Goal: Transaction & Acquisition: Purchase product/service

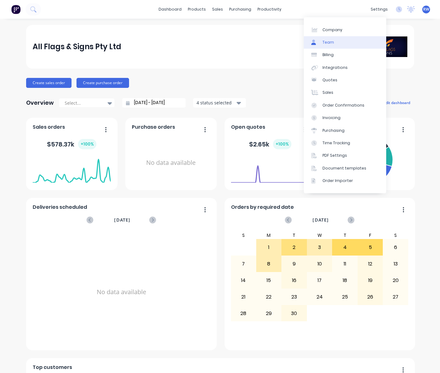
click at [338, 46] on link "Team" at bounding box center [345, 42] width 82 height 12
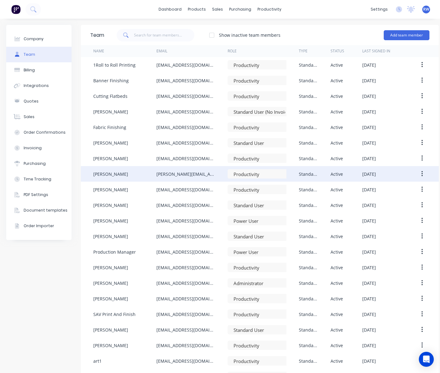
click at [422, 173] on icon "button" at bounding box center [423, 173] width 2 height 7
click at [387, 216] on div "Delete" at bounding box center [400, 214] width 48 height 9
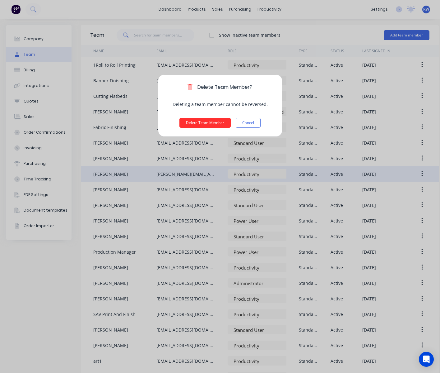
click at [219, 122] on button "Delete Team Member" at bounding box center [205, 123] width 51 height 10
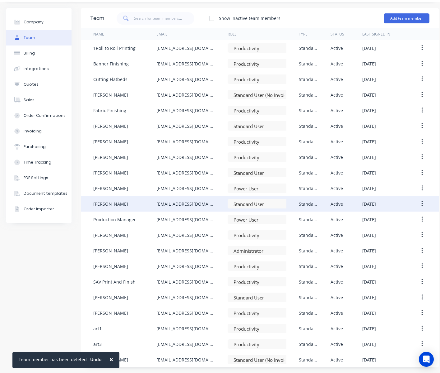
scroll to position [22, 0]
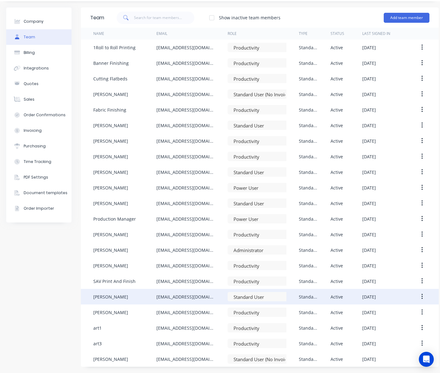
click at [423, 293] on icon "button" at bounding box center [423, 296] width 2 height 7
click at [388, 333] on div "Delete" at bounding box center [400, 337] width 48 height 9
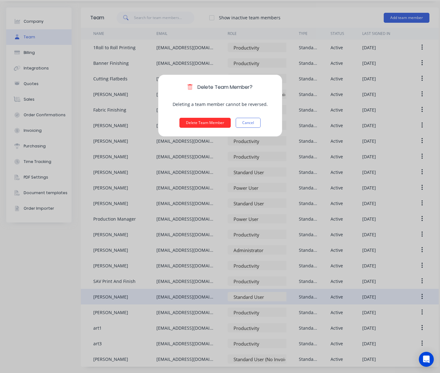
click at [192, 120] on button "Delete Team Member" at bounding box center [205, 123] width 51 height 10
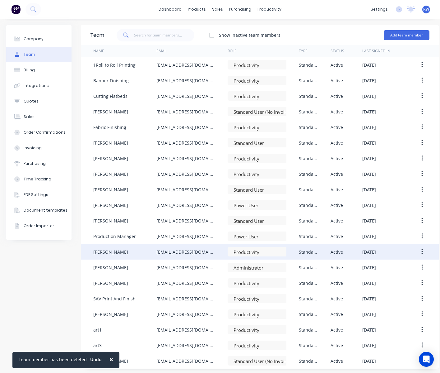
scroll to position [7, 0]
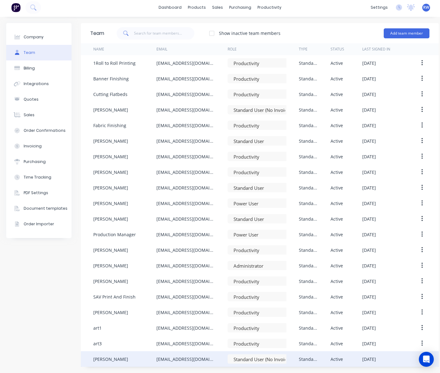
click at [418, 353] on button "button" at bounding box center [422, 358] width 15 height 11
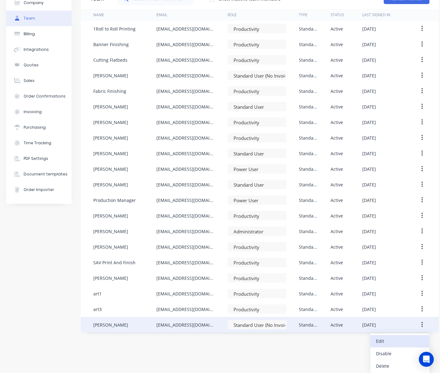
scroll to position [42, 0]
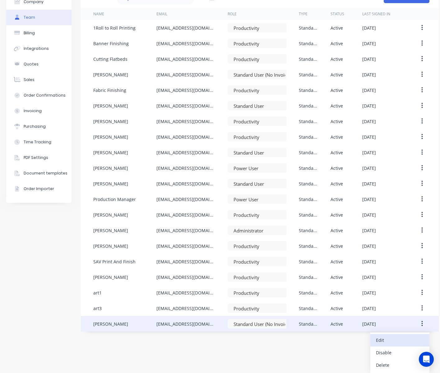
click at [381, 335] on div "Edit" at bounding box center [400, 339] width 48 height 9
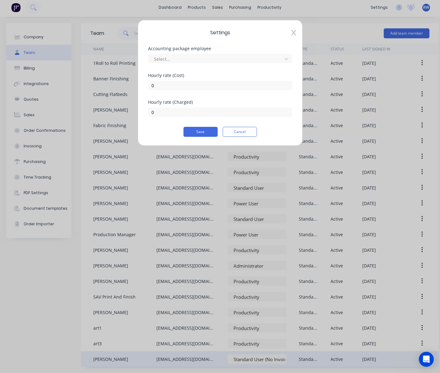
click at [293, 33] on icon at bounding box center [294, 33] width 5 height 6
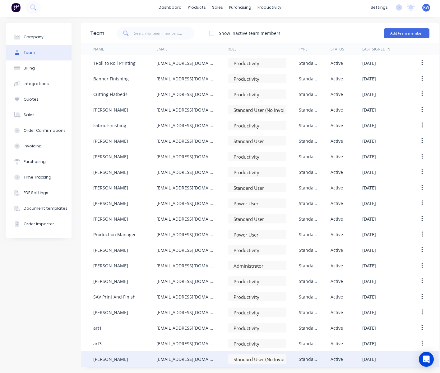
click at [113, 355] on div "peter Wagener" at bounding box center [110, 358] width 35 height 7
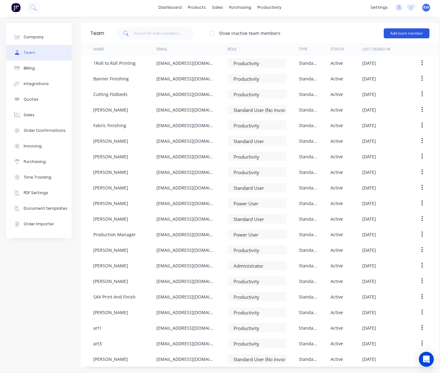
click at [401, 28] on button "Add team member" at bounding box center [407, 33] width 46 height 10
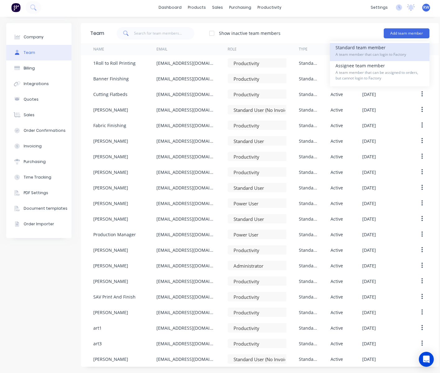
click at [359, 43] on div "Standard team member A team member that can login to Factory" at bounding box center [380, 52] width 88 height 18
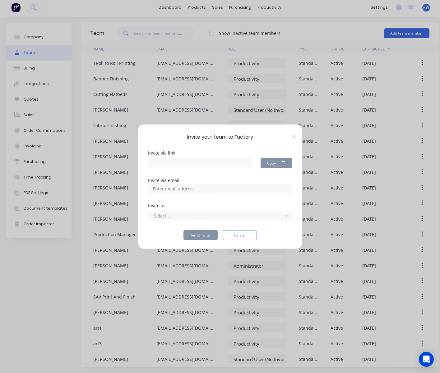
type input "https://app.factory.app/invite/ZBifsry9"
click at [186, 189] on input at bounding box center [180, 188] width 62 height 9
paste input "fabrication@allflags.com.au"
type input "fabrication@allflags.com.au"
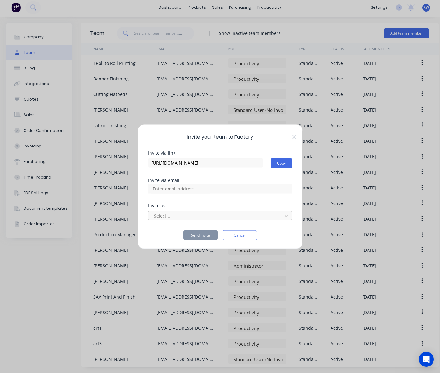
click at [230, 216] on div at bounding box center [216, 216] width 126 height 8
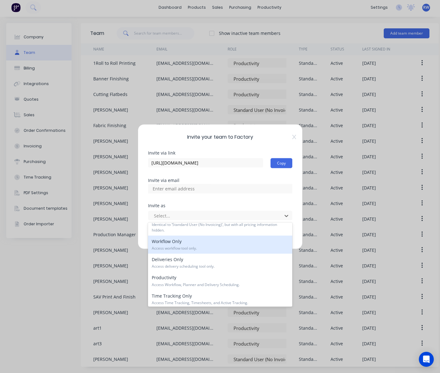
scroll to position [93, 0]
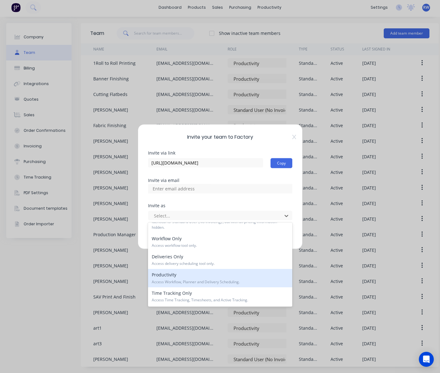
click at [207, 281] on span "Access Workflow, Planner and Delivery Scheduling." at bounding box center [220, 282] width 137 height 6
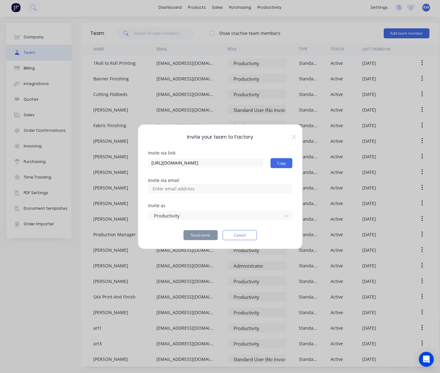
click at [201, 188] on input at bounding box center [180, 188] width 62 height 9
paste input "fabrication@allflags.com.au"
type input "fabrication@allflags.com.au"
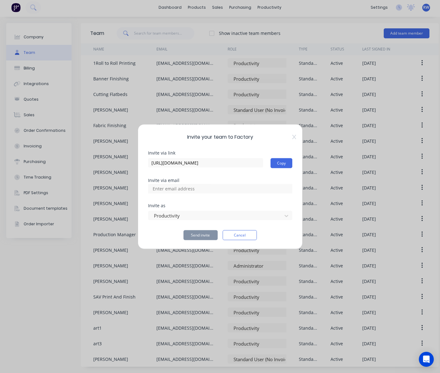
click at [105, 248] on div "Invite your team to Factory Invite via link https://app.factory.app/invite/ZBif…" at bounding box center [220, 186] width 440 height 373
click at [237, 234] on button "Cancel" at bounding box center [240, 235] width 34 height 10
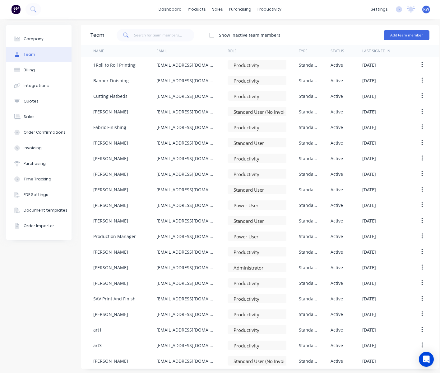
click at [213, 35] on div at bounding box center [212, 35] width 12 height 12
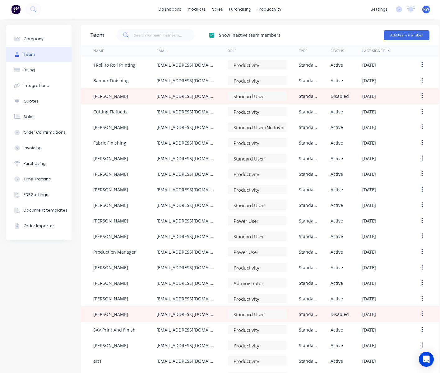
click at [296, 35] on div "Show inactive team members Add team member" at bounding box center [267, 35] width 326 height 19
click at [212, 35] on div at bounding box center [212, 35] width 12 height 12
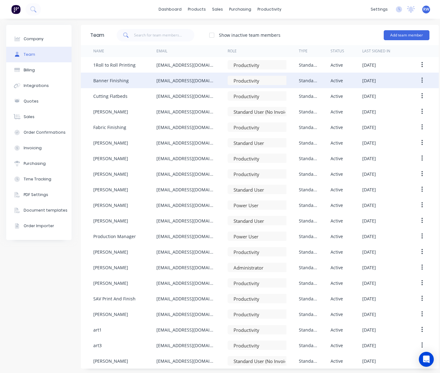
scroll to position [7, 0]
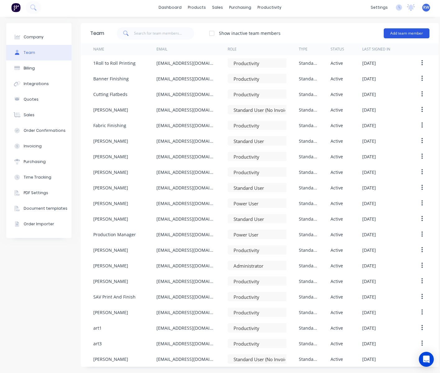
click at [400, 28] on button "Add team member" at bounding box center [407, 33] width 46 height 10
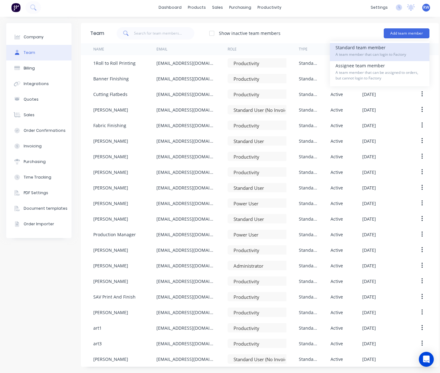
click at [349, 52] on span "A team member that can login to Factory" at bounding box center [380, 55] width 88 height 6
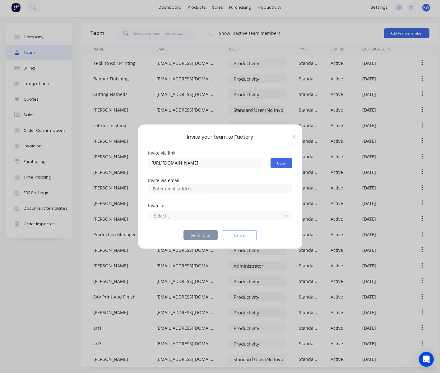
click at [232, 187] on div at bounding box center [220, 188] width 144 height 9
click at [230, 190] on div at bounding box center [220, 188] width 144 height 9
click at [180, 189] on input at bounding box center [180, 188] width 62 height 9
paste input "fabrication@allflags.com.au"
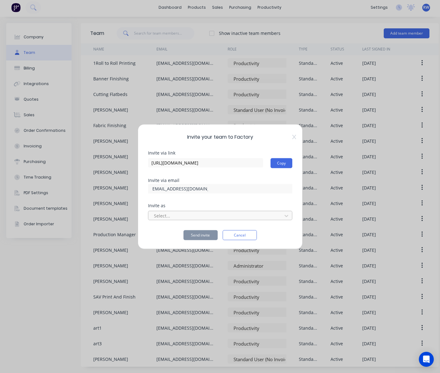
type input "fabrication@allflags.com.au"
click at [181, 217] on div at bounding box center [216, 216] width 126 height 8
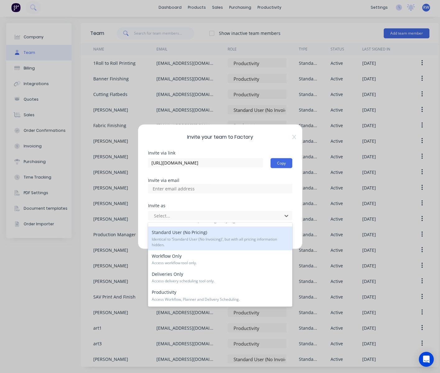
scroll to position [93, 0]
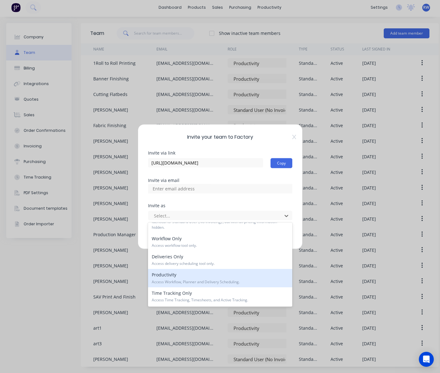
click at [167, 276] on div "Productivity Access Workflow, Planner and Delivery Scheduling." at bounding box center [220, 278] width 144 height 18
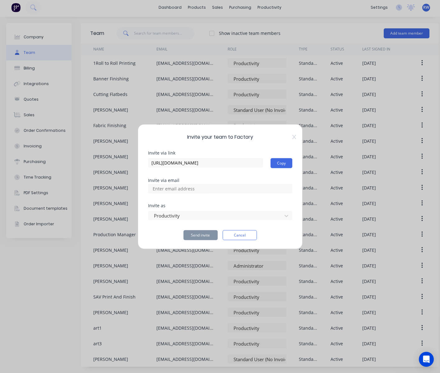
click at [233, 188] on div at bounding box center [220, 188] width 144 height 9
click at [216, 186] on div at bounding box center [220, 188] width 144 height 9
click at [201, 189] on input at bounding box center [180, 188] width 62 height 9
paste input "fabrication@allflags.com.au"
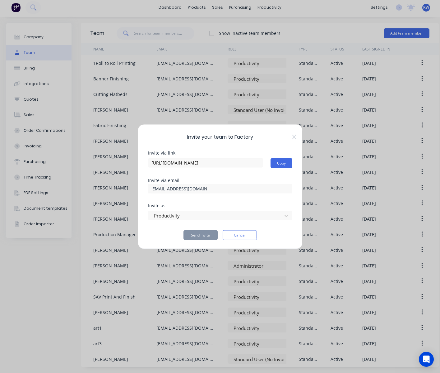
type input "fabrication@allflags.com.au"
click at [285, 163] on button "Copy" at bounding box center [282, 163] width 22 height 10
click at [293, 136] on icon at bounding box center [295, 136] width 4 height 5
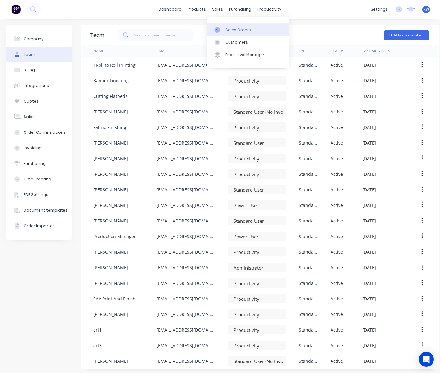
click at [232, 29] on div "Sales Orders" at bounding box center [239, 30] width 26 height 6
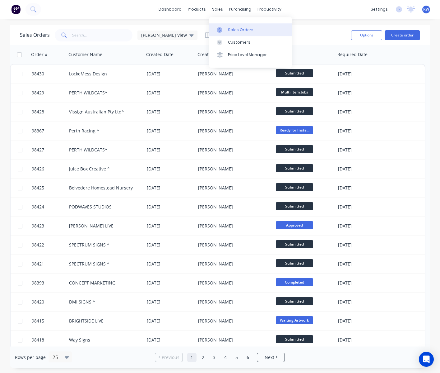
click at [235, 28] on div "Sales Orders" at bounding box center [241, 30] width 26 height 6
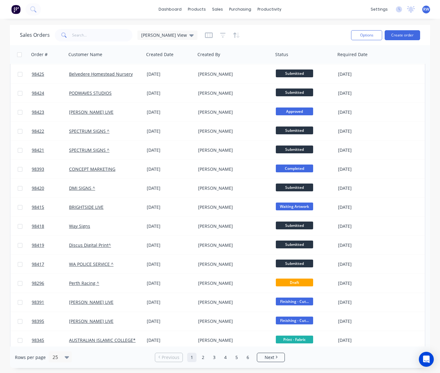
scroll to position [114, 0]
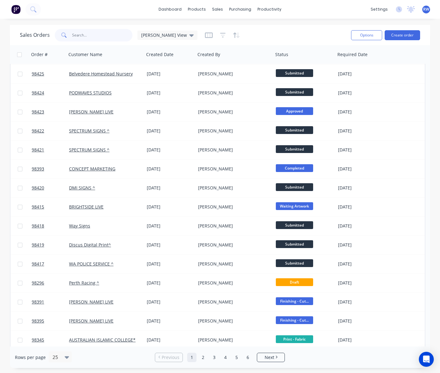
click at [100, 35] on input "text" at bounding box center [102, 35] width 61 height 12
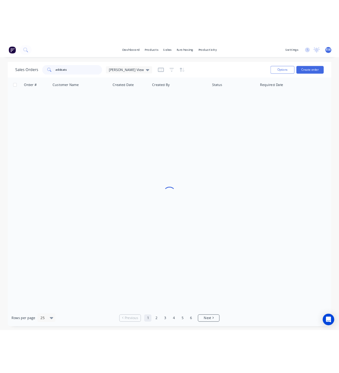
scroll to position [0, 0]
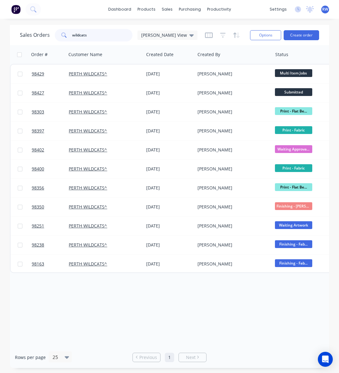
type input "wildcats"
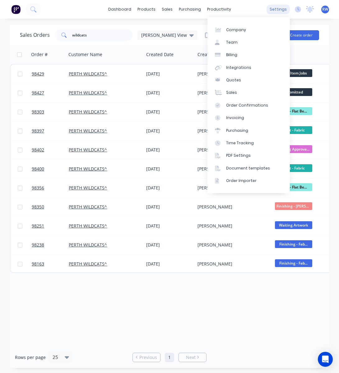
click at [276, 10] on div "settings" at bounding box center [278, 9] width 23 height 9
click at [239, 42] on link "Team" at bounding box center [249, 42] width 82 height 12
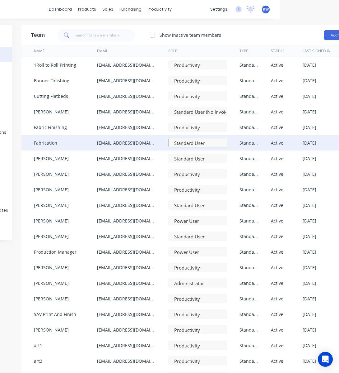
scroll to position [0, 59]
click at [215, 144] on div at bounding box center [200, 143] width 53 height 8
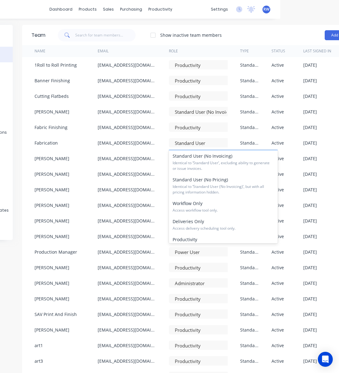
scroll to position [80, 0]
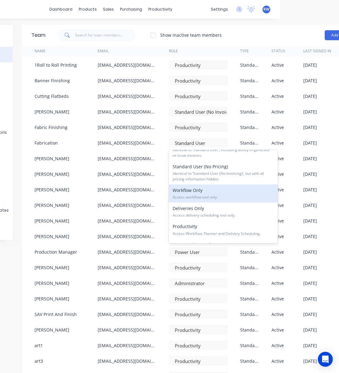
click at [207, 197] on span "Access workflow tool only." at bounding box center [223, 197] width 101 height 6
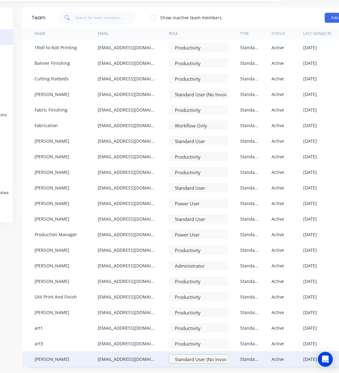
scroll to position [22, 58]
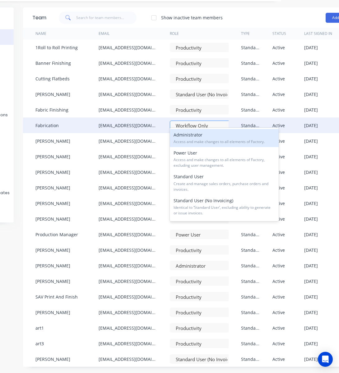
click at [208, 122] on div at bounding box center [201, 126] width 53 height 8
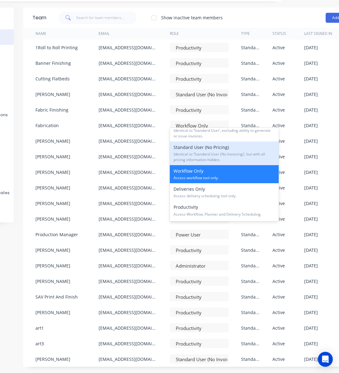
scroll to position [95, 0]
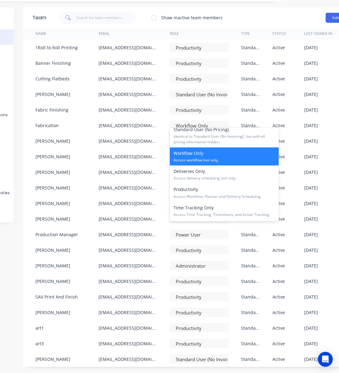
click at [237, 156] on div "Workflow Only Access workflow tool only." at bounding box center [224, 156] width 109 height 18
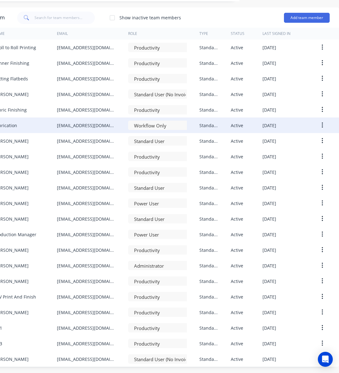
scroll to position [0, 104]
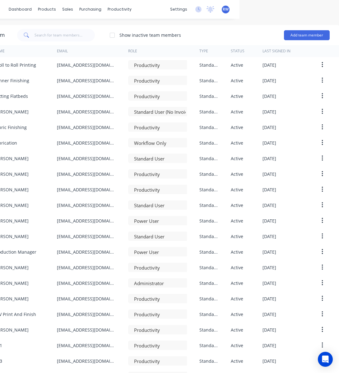
click at [253, 17] on div "dashboard products sales purchasing productivity dashboard products Product Cat…" at bounding box center [169, 186] width 339 height 373
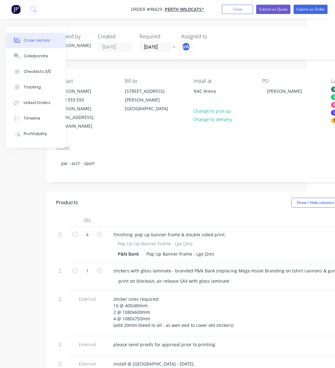
scroll to position [0, 28]
click at [225, 11] on button "Close" at bounding box center [237, 9] width 31 height 9
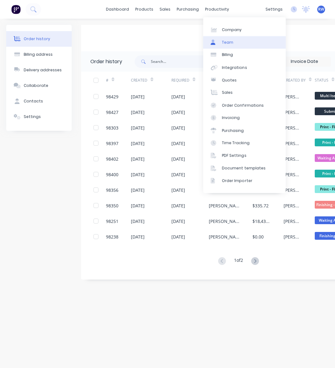
click at [254, 44] on link "Team" at bounding box center [244, 42] width 82 height 12
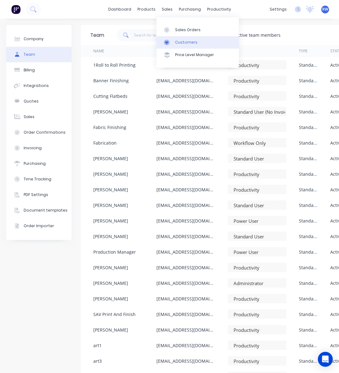
click at [181, 41] on div "Customers" at bounding box center [186, 43] width 22 height 6
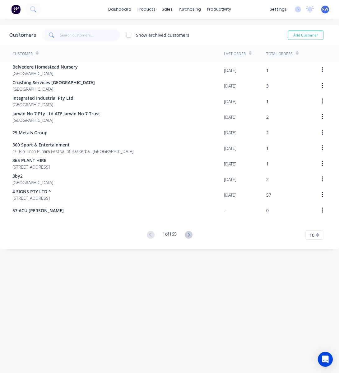
click at [31, 54] on div "Customer" at bounding box center [22, 54] width 20 height 6
click at [36, 53] on icon at bounding box center [37, 53] width 3 height 5
click at [33, 10] on icon at bounding box center [32, 8] width 5 height 5
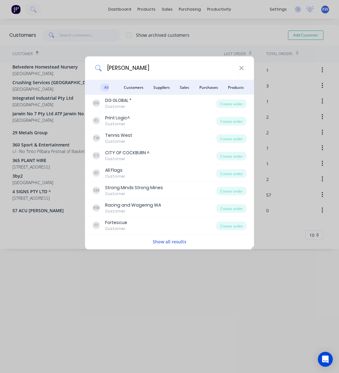
type input "[PERSON_NAME]"
click at [170, 241] on button "Show all results" at bounding box center [169, 241] width 37 height 7
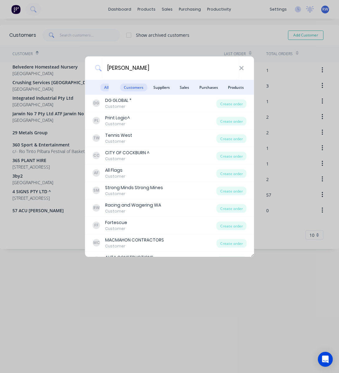
click at [136, 89] on span "Customers" at bounding box center [133, 87] width 27 height 8
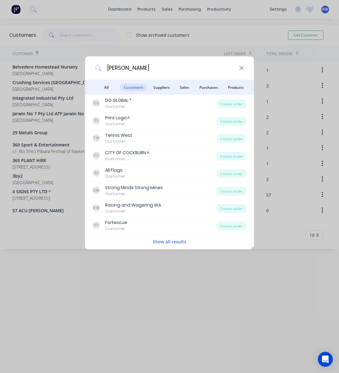
click at [169, 240] on button "Show all results" at bounding box center [169, 241] width 37 height 7
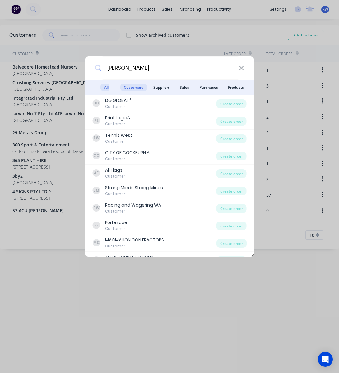
click at [106, 88] on span "All results" at bounding box center [104, 94] width 16 height 23
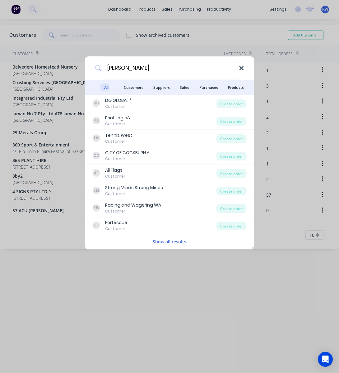
click at [242, 68] on icon at bounding box center [242, 68] width 4 height 4
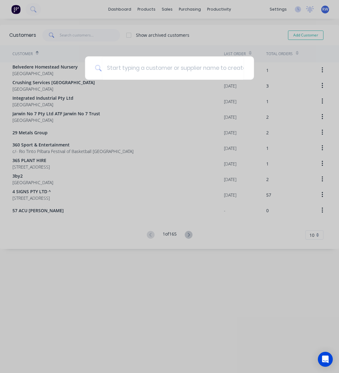
click at [233, 29] on div at bounding box center [169, 186] width 339 height 373
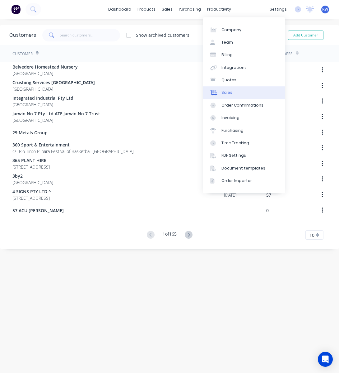
click at [238, 92] on link "Sales" at bounding box center [244, 92] width 82 height 12
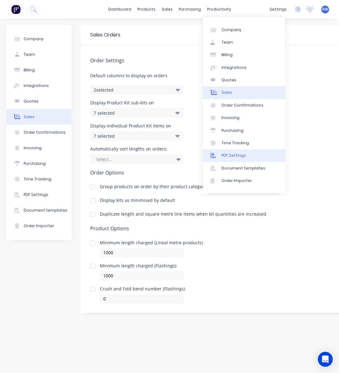
click at [233, 153] on div "PDF Settings" at bounding box center [234, 156] width 25 height 6
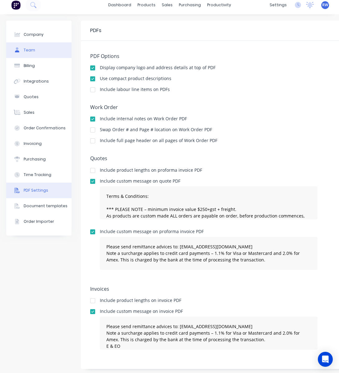
scroll to position [4, 0]
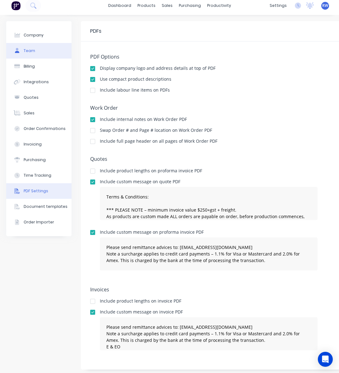
click at [34, 53] on div "Team" at bounding box center [30, 51] width 12 height 6
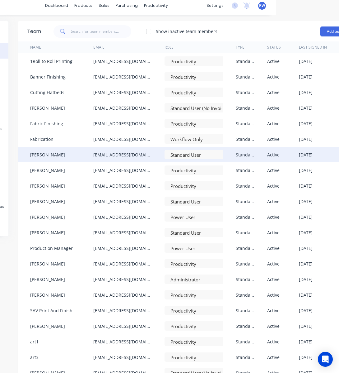
scroll to position [4, 104]
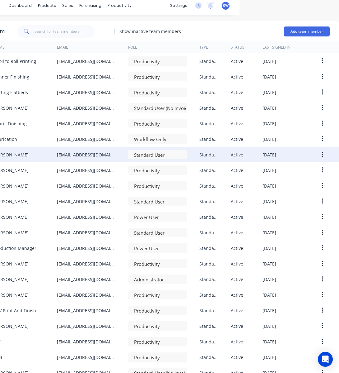
click at [322, 154] on icon "button" at bounding box center [323, 154] width 2 height 7
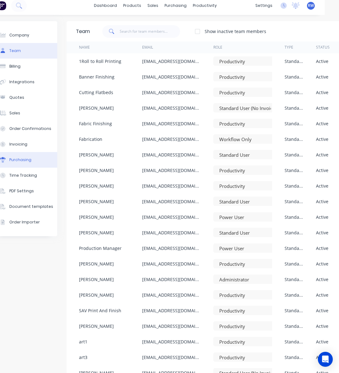
scroll to position [4, 0]
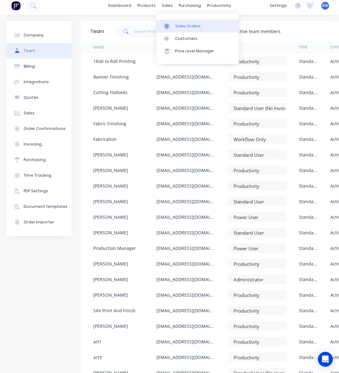
click at [189, 26] on div "Sales Orders" at bounding box center [188, 26] width 26 height 6
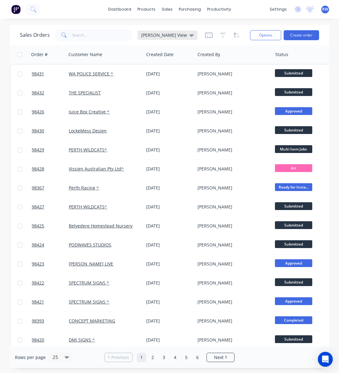
click at [167, 35] on span "[PERSON_NAME] View" at bounding box center [164, 35] width 46 height 7
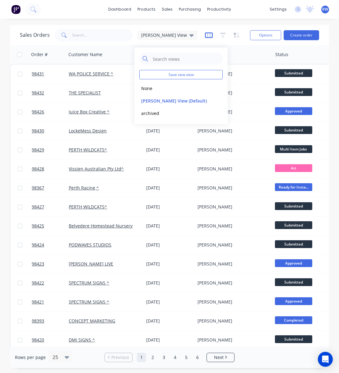
click at [205, 35] on icon "button" at bounding box center [209, 35] width 8 height 6
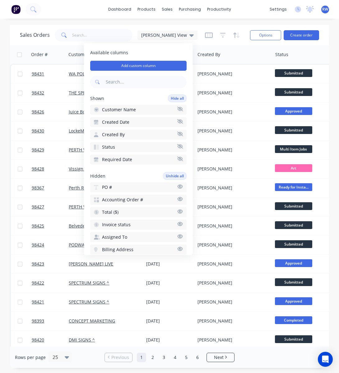
click at [177, 146] on icon "button" at bounding box center [180, 146] width 6 height 4
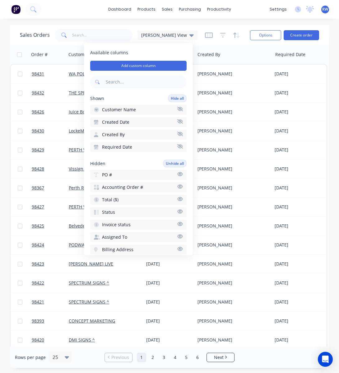
click at [177, 147] on icon "button" at bounding box center [180, 146] width 6 height 5
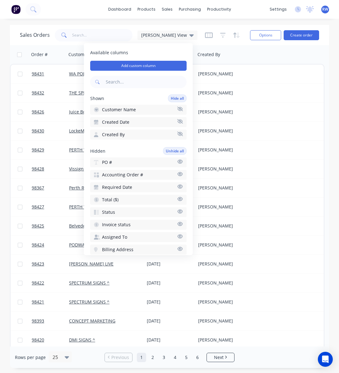
click at [169, 134] on button "Created By" at bounding box center [138, 134] width 96 height 10
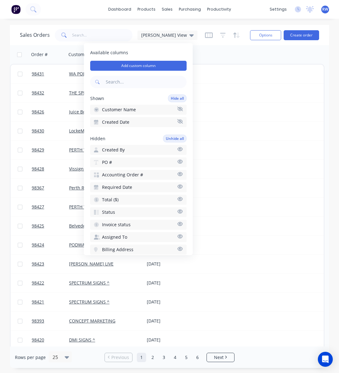
click at [163, 150] on button "Created By" at bounding box center [138, 150] width 96 height 10
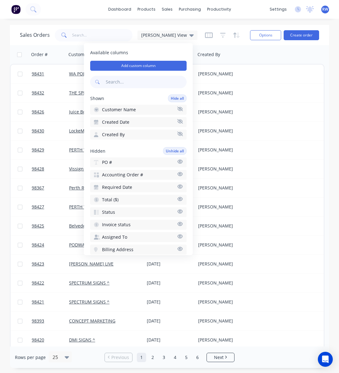
click at [127, 83] on input "text" at bounding box center [146, 82] width 82 height 12
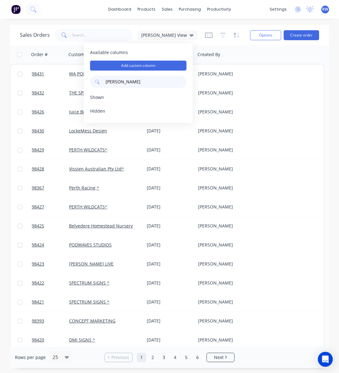
type input "gino"
click at [125, 99] on div "Shown" at bounding box center [138, 97] width 96 height 6
click at [97, 98] on span "Shown" at bounding box center [97, 97] width 14 height 6
drag, startPoint x: 134, startPoint y: 81, endPoint x: 100, endPoint y: 80, distance: 34.3
click at [105, 80] on input "gino" at bounding box center [146, 82] width 82 height 12
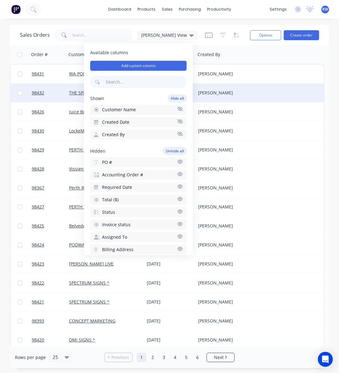
click at [269, 98] on div "[PERSON_NAME]" at bounding box center [235, 92] width 78 height 19
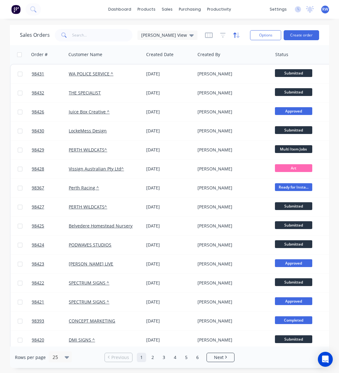
click at [233, 33] on icon "button" at bounding box center [234, 34] width 3 height 5
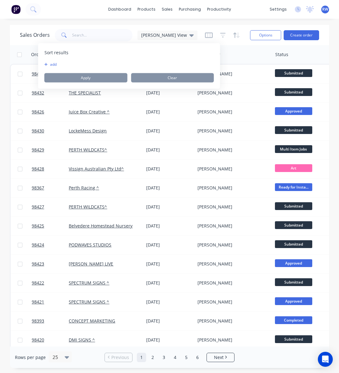
click at [52, 65] on button "add" at bounding box center [49, 64] width 8 height 5
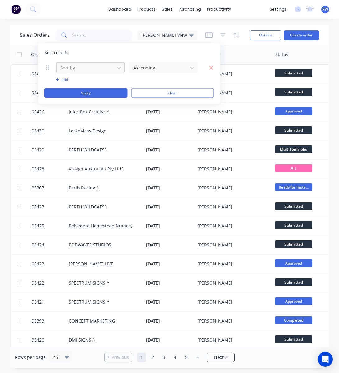
click at [82, 71] on div at bounding box center [86, 68] width 52 height 8
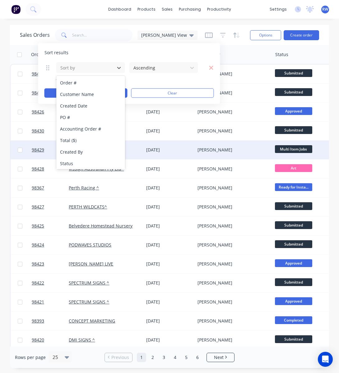
click at [82, 153] on div "Created By" at bounding box center [90, 152] width 69 height 12
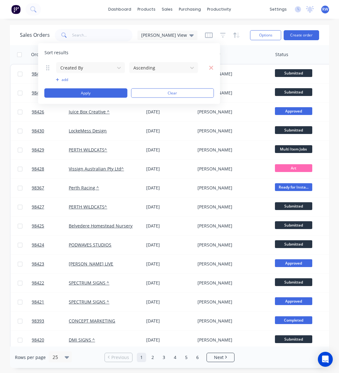
click at [63, 80] on button "add" at bounding box center [90, 79] width 69 height 5
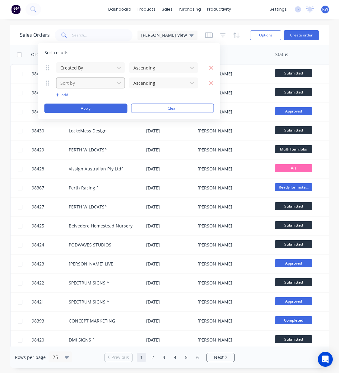
click at [85, 82] on div at bounding box center [86, 83] width 52 height 8
click at [210, 82] on icon "button" at bounding box center [211, 83] width 5 height 6
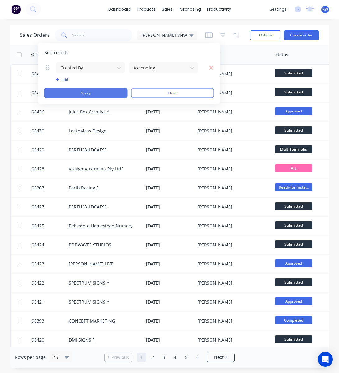
click at [107, 93] on button "Apply" at bounding box center [86, 92] width 83 height 9
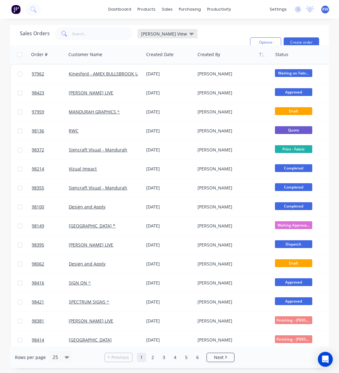
click at [164, 35] on span "[PERSON_NAME] View" at bounding box center [164, 34] width 46 height 7
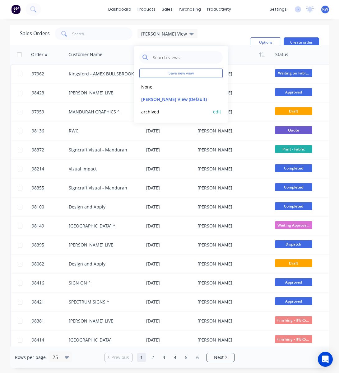
click at [159, 110] on button "archived" at bounding box center [174, 111] width 71 height 7
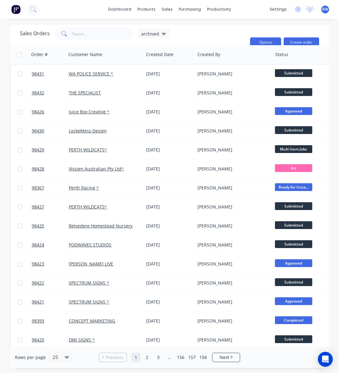
click at [256, 43] on button "Options" at bounding box center [265, 42] width 31 height 10
click at [198, 36] on div "Sales Orders archived Filters: Status Reset" at bounding box center [132, 42] width 225 height 30
click at [162, 35] on icon at bounding box center [164, 34] width 4 height 2
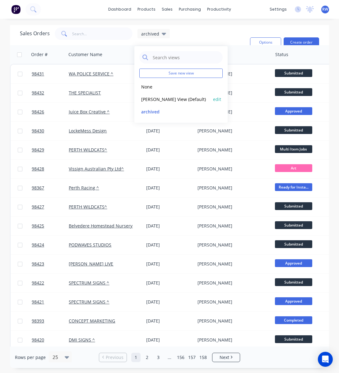
click at [153, 100] on button "[PERSON_NAME] View (Default)" at bounding box center [174, 99] width 71 height 7
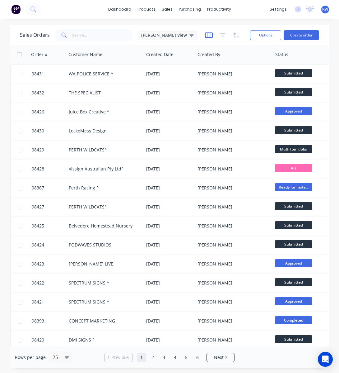
click at [205, 35] on icon "button" at bounding box center [209, 35] width 8 height 6
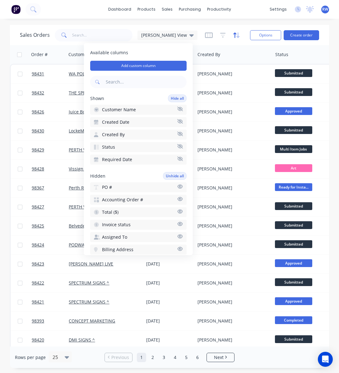
click at [233, 35] on icon "button" at bounding box center [236, 35] width 7 height 6
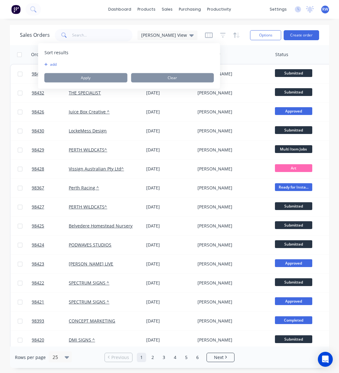
click at [64, 67] on div "add" at bounding box center [130, 64] width 170 height 5
click at [52, 65] on button "add" at bounding box center [49, 64] width 8 height 5
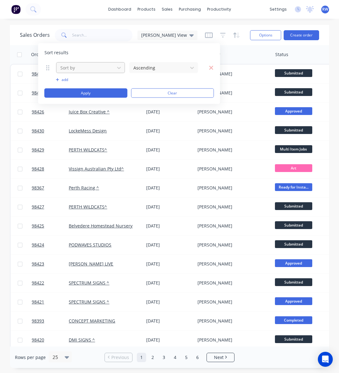
click at [80, 68] on div at bounding box center [86, 68] width 52 height 8
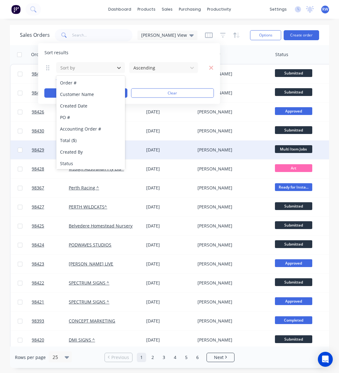
click at [91, 150] on div "Created By" at bounding box center [90, 152] width 69 height 12
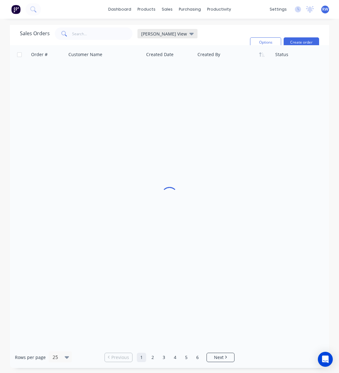
click at [152, 36] on div "[PERSON_NAME] View" at bounding box center [167, 34] width 53 height 6
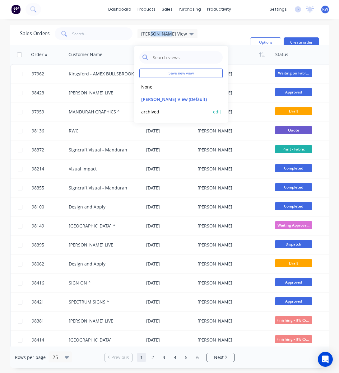
click at [153, 113] on button "archived" at bounding box center [174, 111] width 71 height 7
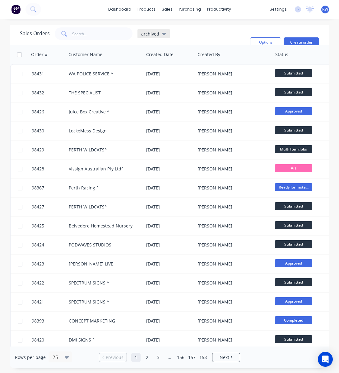
click at [154, 33] on span "archived" at bounding box center [150, 34] width 18 height 7
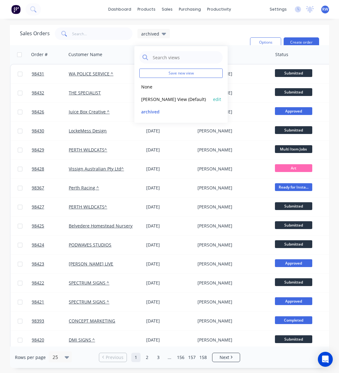
click at [159, 97] on button "[PERSON_NAME] View (Default)" at bounding box center [174, 99] width 71 height 7
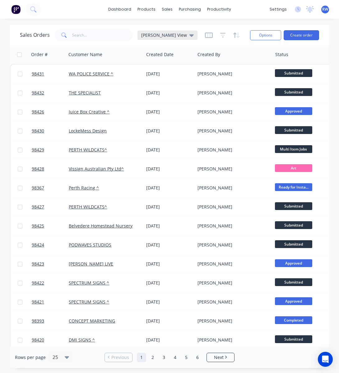
click at [190, 35] on icon at bounding box center [192, 35] width 4 height 7
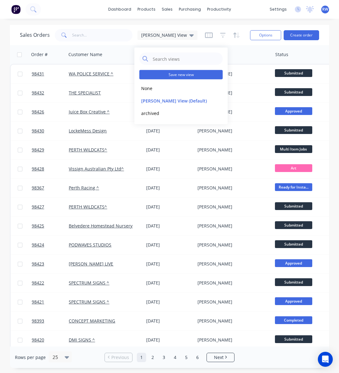
click at [200, 75] on button "Save new view" at bounding box center [180, 74] width 83 height 9
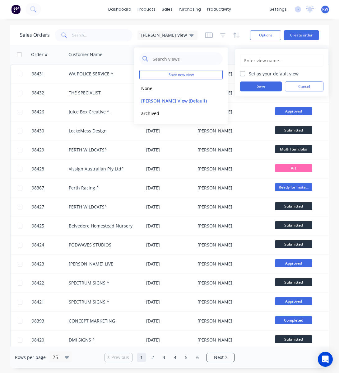
click at [257, 59] on input "text" at bounding box center [282, 60] width 77 height 12
type input "[PERSON_NAME]"
click at [262, 85] on button "Save" at bounding box center [261, 87] width 42 height 10
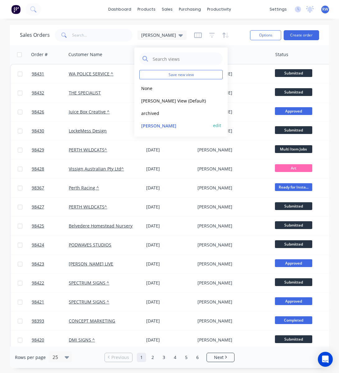
click at [151, 128] on button "[PERSON_NAME]" at bounding box center [174, 125] width 71 height 7
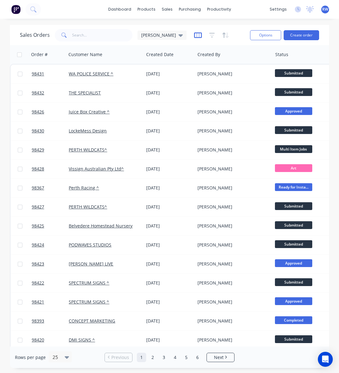
click at [194, 35] on div at bounding box center [211, 35] width 35 height 10
click at [194, 37] on icon "button" at bounding box center [198, 35] width 8 height 6
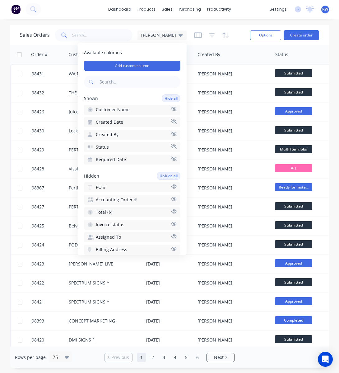
click at [171, 158] on icon "button" at bounding box center [174, 158] width 6 height 5
click at [171, 121] on icon "button" at bounding box center [174, 121] width 6 height 5
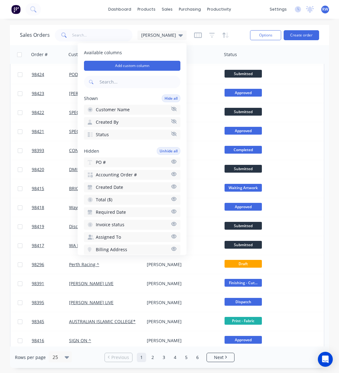
scroll to position [192, 0]
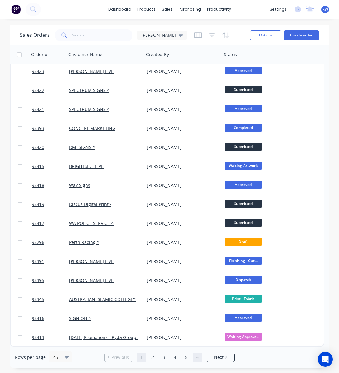
click at [197, 357] on link "6" at bounding box center [197, 356] width 9 height 9
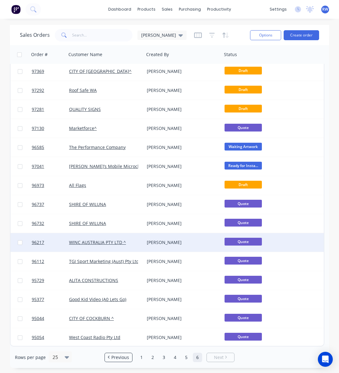
scroll to position [0, 0]
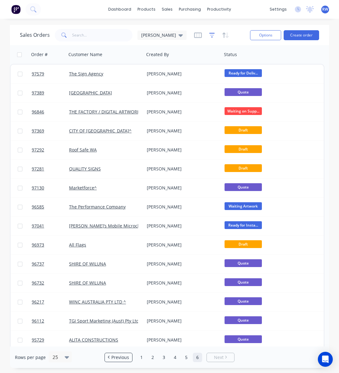
click at [209, 37] on icon "button" at bounding box center [212, 35] width 6 height 5
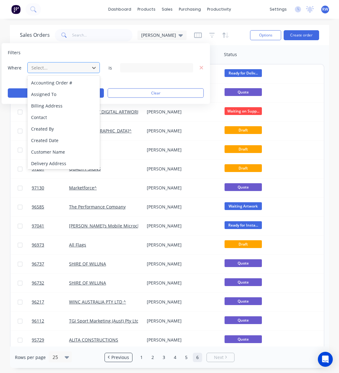
click at [70, 67] on div at bounding box center [59, 68] width 56 height 8
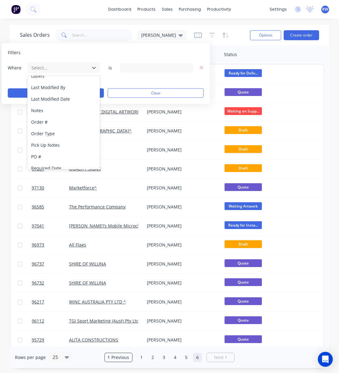
scroll to position [151, 0]
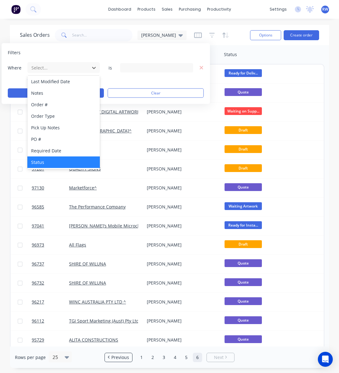
click at [61, 162] on div "Status" at bounding box center [63, 162] width 73 height 12
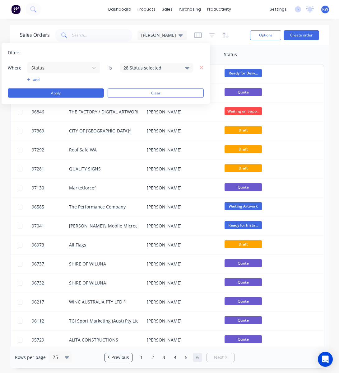
click at [151, 68] on div "28 Status selected" at bounding box center [152, 67] width 56 height 7
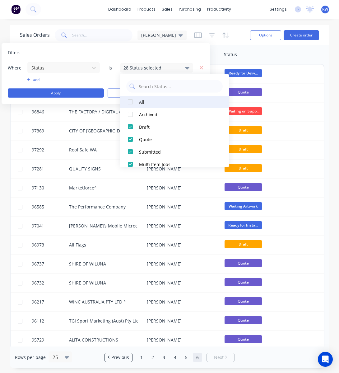
click at [131, 101] on div at bounding box center [130, 102] width 12 height 12
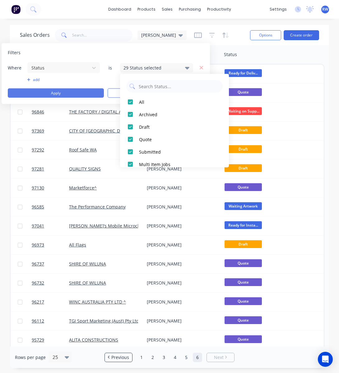
click at [48, 92] on button "Apply" at bounding box center [56, 92] width 96 height 9
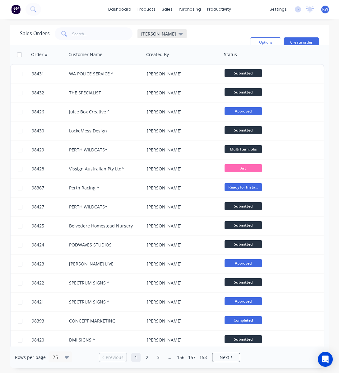
click at [156, 35] on span "gino sales" at bounding box center [158, 34] width 35 height 7
click at [180, 34] on div "Sales Orders gino sales Filters: Status Reset" at bounding box center [132, 42] width 225 height 30
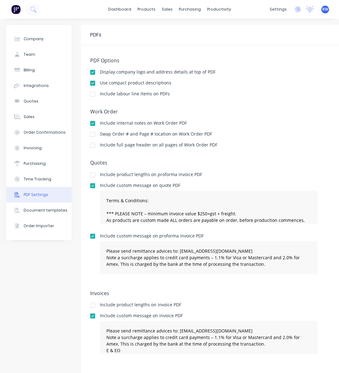
scroll to position [4, 0]
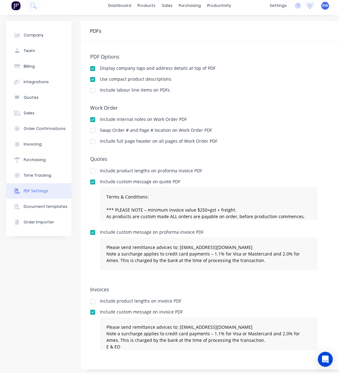
type textarea "Terms & Conditions: *** PLEASE NOTE – minimum invoice value $250+gst + freight.…"
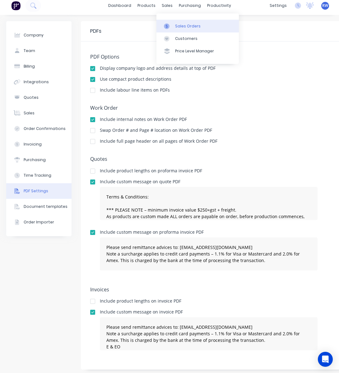
click at [187, 26] on div "Sales Orders" at bounding box center [188, 26] width 26 height 6
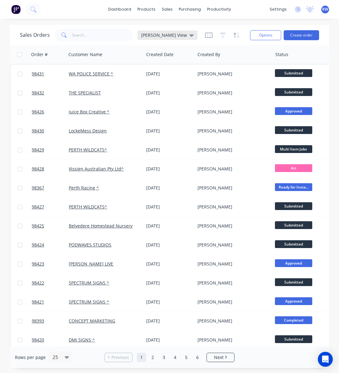
click at [163, 35] on span "[PERSON_NAME] View" at bounding box center [164, 35] width 46 height 7
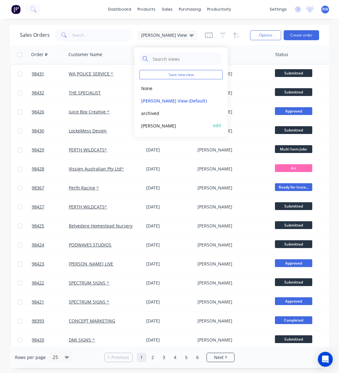
click at [168, 125] on button "[PERSON_NAME]" at bounding box center [174, 125] width 71 height 7
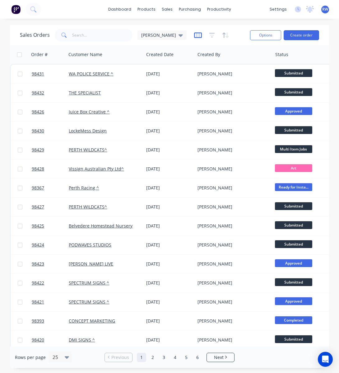
click at [194, 34] on icon "button" at bounding box center [198, 35] width 8 height 6
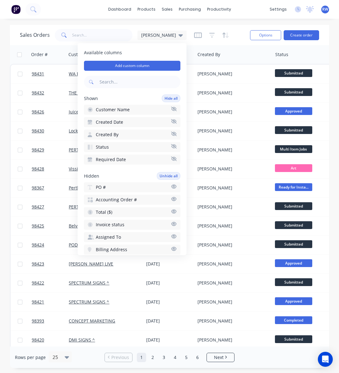
click at [214, 34] on div "Sales Orders [PERSON_NAME]" at bounding box center [132, 34] width 225 height 15
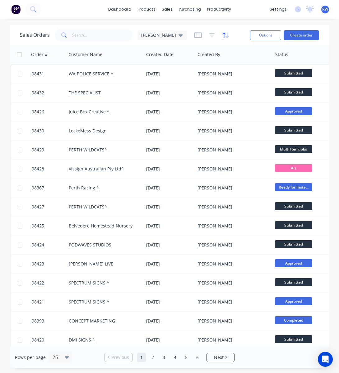
click at [222, 35] on icon "button" at bounding box center [225, 35] width 7 height 6
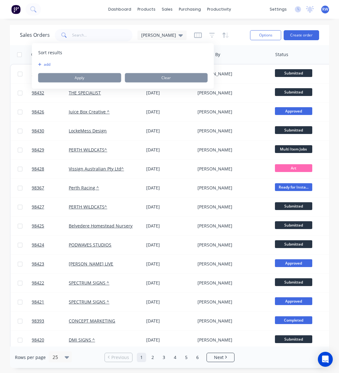
click at [56, 64] on div "add" at bounding box center [123, 64] width 170 height 5
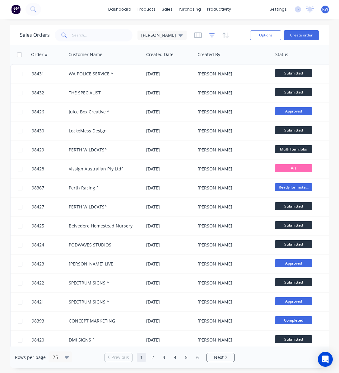
click at [209, 37] on icon "button" at bounding box center [212, 35] width 6 height 6
click at [222, 36] on icon "button" at bounding box center [225, 35] width 7 height 6
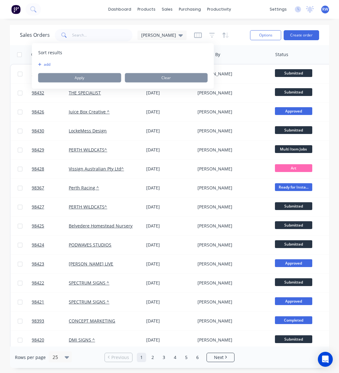
click at [53, 66] on div "add" at bounding box center [123, 64] width 170 height 5
click at [46, 64] on button "add" at bounding box center [42, 64] width 8 height 5
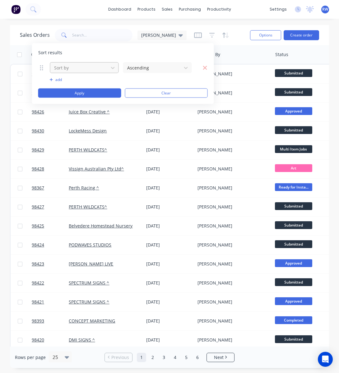
click at [60, 68] on div at bounding box center [80, 68] width 52 height 8
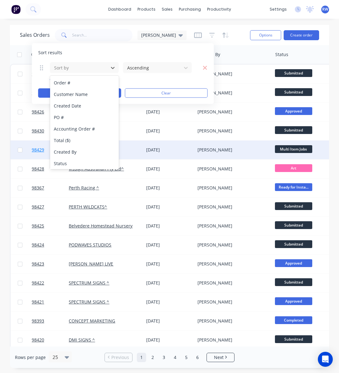
click at [68, 153] on div "Created By" at bounding box center [84, 152] width 69 height 12
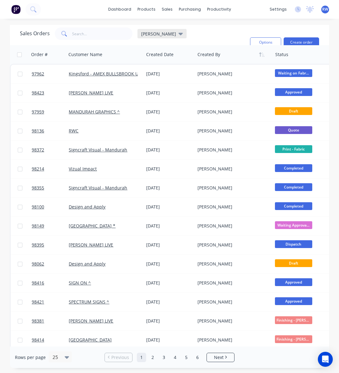
click at [150, 35] on span "[PERSON_NAME]" at bounding box center [158, 34] width 35 height 7
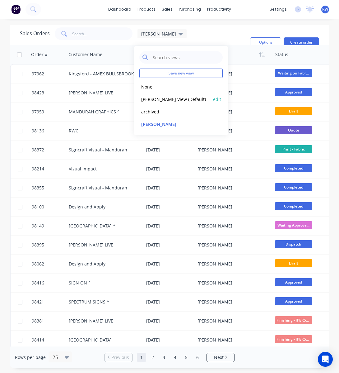
click at [163, 100] on button "[PERSON_NAME] View (Default)" at bounding box center [174, 99] width 71 height 7
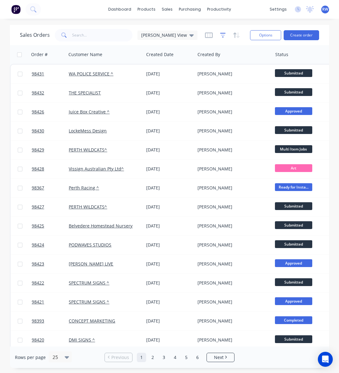
click at [220, 36] on icon "button" at bounding box center [223, 35] width 6 height 6
drag, startPoint x: 234, startPoint y: 35, endPoint x: 225, endPoint y: 37, distance: 9.9
click at [234, 35] on div "Sales Orders [PERSON_NAME] View" at bounding box center [132, 34] width 225 height 15
click at [161, 38] on span "[PERSON_NAME] View" at bounding box center [164, 35] width 46 height 7
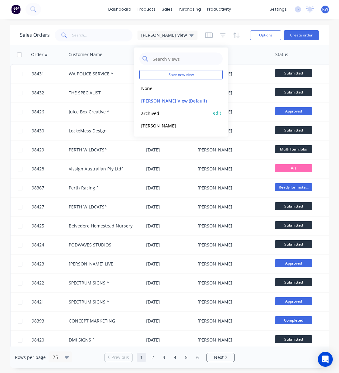
click at [153, 112] on button "archived" at bounding box center [174, 112] width 71 height 7
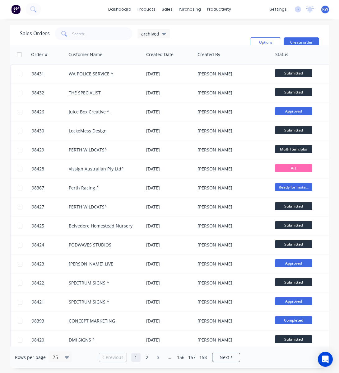
click at [191, 35] on div "Sales Orders archived Filters: Status Reset" at bounding box center [132, 42] width 225 height 30
click at [154, 33] on span "archived" at bounding box center [150, 34] width 18 height 7
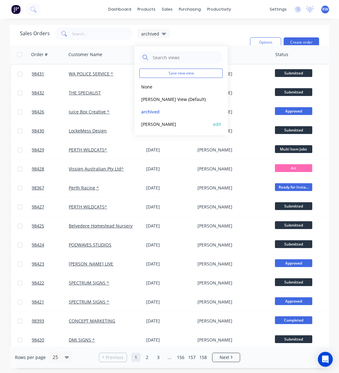
click at [214, 125] on button "edit" at bounding box center [217, 124] width 8 height 7
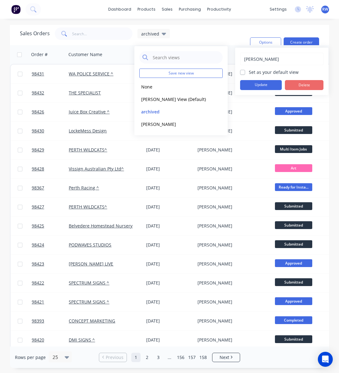
click at [300, 84] on button "Delete" at bounding box center [304, 85] width 39 height 10
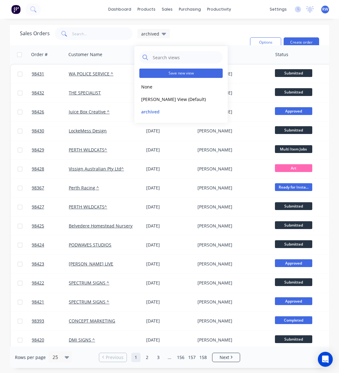
click at [181, 73] on button "Save new view" at bounding box center [180, 72] width 83 height 9
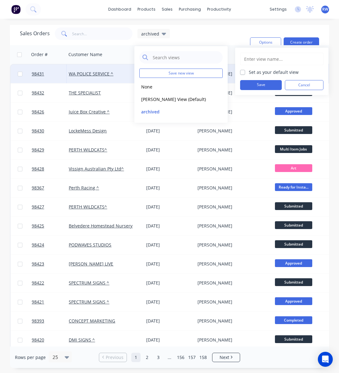
drag, startPoint x: 291, startPoint y: 85, endPoint x: 273, endPoint y: 83, distance: 18.1
click at [290, 85] on button "Cancel" at bounding box center [304, 85] width 39 height 10
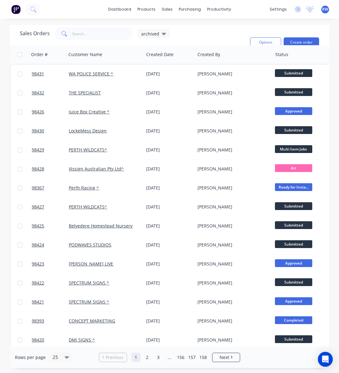
click at [222, 38] on div "Sales Orders archived Filters: Status Reset" at bounding box center [132, 42] width 225 height 30
click at [160, 35] on div "archived" at bounding box center [153, 34] width 25 height 6
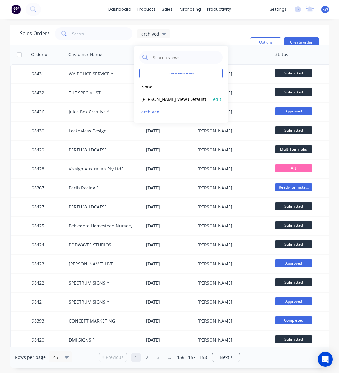
click at [161, 100] on button "[PERSON_NAME] View (Default)" at bounding box center [174, 99] width 71 height 7
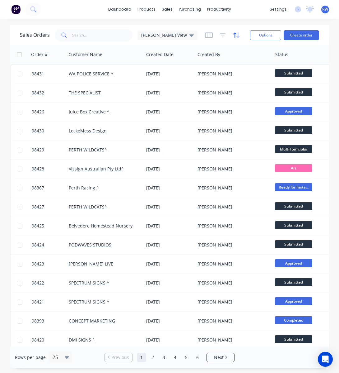
click at [233, 36] on icon "button" at bounding box center [236, 35] width 7 height 6
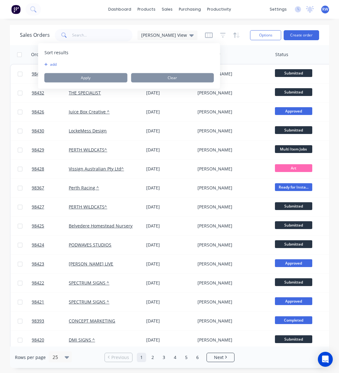
click at [61, 63] on div "add" at bounding box center [130, 64] width 170 height 5
click at [52, 65] on button "add" at bounding box center [49, 64] width 8 height 5
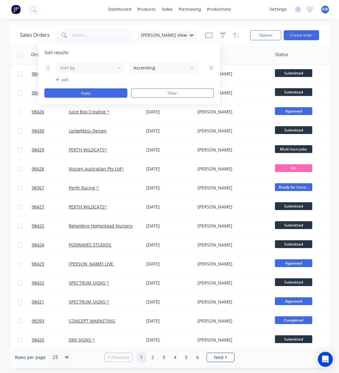
click at [220, 34] on icon "button" at bounding box center [223, 35] width 6 height 6
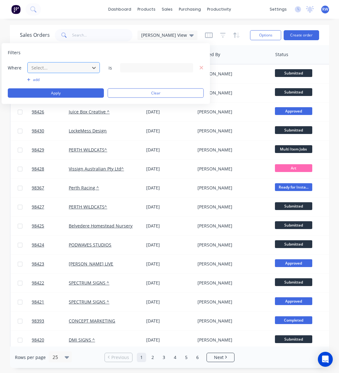
click at [66, 68] on div at bounding box center [59, 68] width 56 height 8
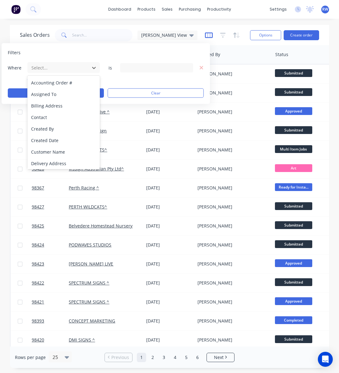
click at [205, 36] on icon "button" at bounding box center [209, 35] width 8 height 6
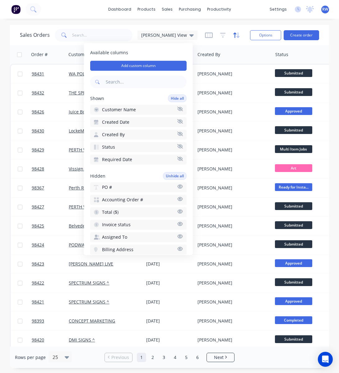
click at [233, 35] on icon "button" at bounding box center [236, 35] width 7 height 6
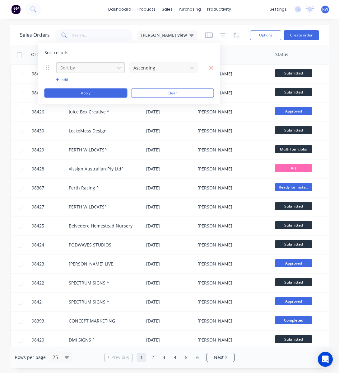
click at [86, 70] on div at bounding box center [86, 68] width 52 height 8
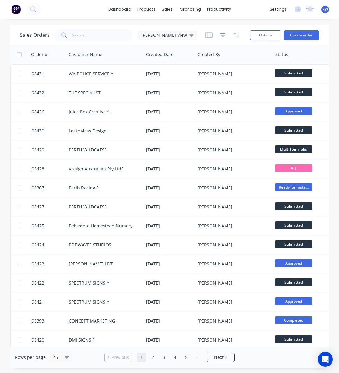
click at [220, 36] on icon "button" at bounding box center [223, 35] width 6 height 6
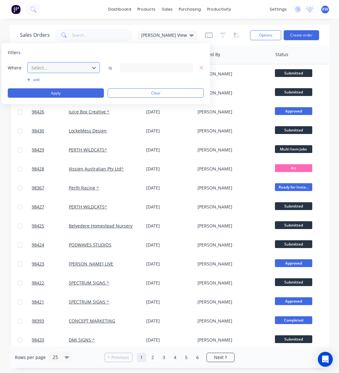
click at [78, 73] on div "Select..." at bounding box center [63, 67] width 73 height 11
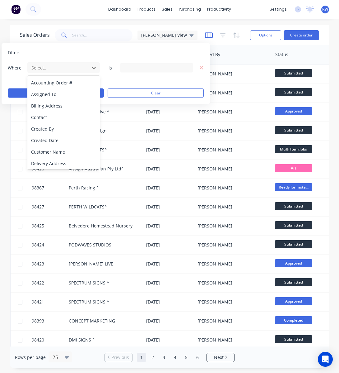
click at [205, 37] on g "button" at bounding box center [209, 35] width 8 height 6
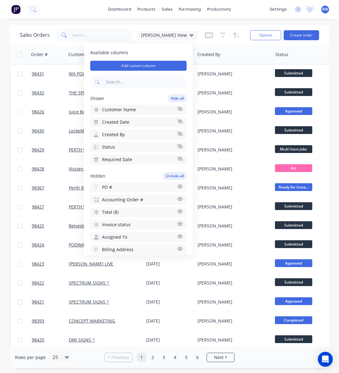
click at [136, 111] on button "Customer Name" at bounding box center [138, 110] width 96 height 10
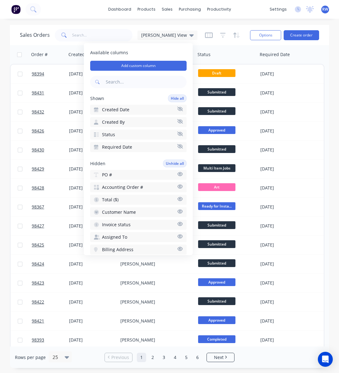
click at [133, 121] on button "Created By" at bounding box center [138, 122] width 96 height 10
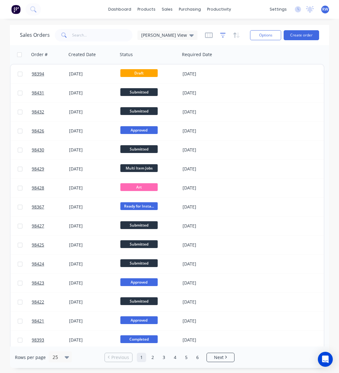
click at [221, 35] on icon "button" at bounding box center [223, 35] width 4 height 1
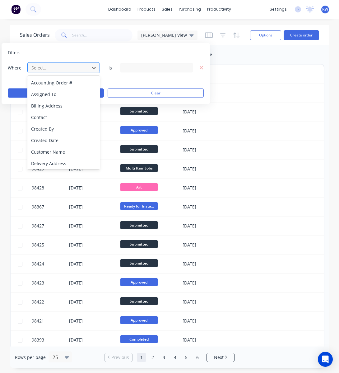
click at [71, 68] on div at bounding box center [59, 68] width 56 height 8
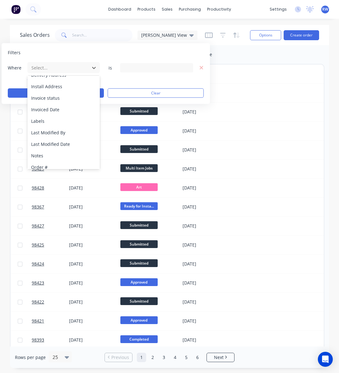
scroll to position [151, 0]
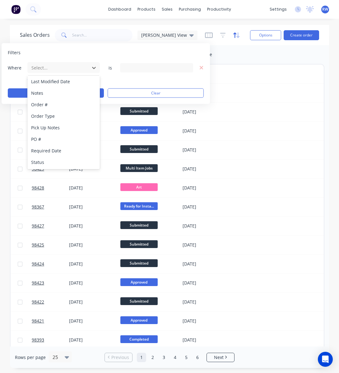
click at [237, 35] on icon "button" at bounding box center [238, 35] width 3 height 6
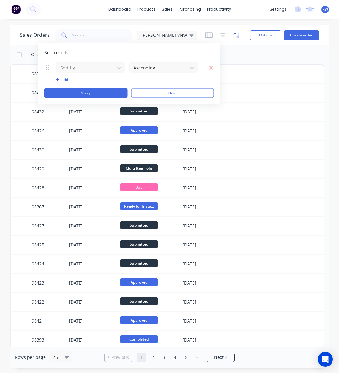
click at [233, 34] on icon "button" at bounding box center [236, 35] width 7 height 6
click at [62, 81] on button "add" at bounding box center [90, 79] width 69 height 5
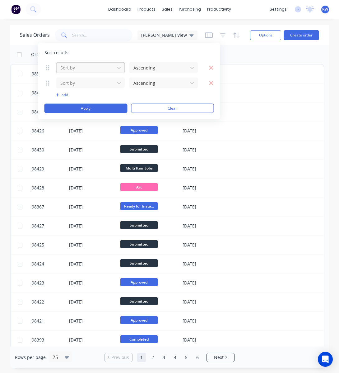
click at [72, 72] on div "Sort by" at bounding box center [86, 68] width 56 height 10
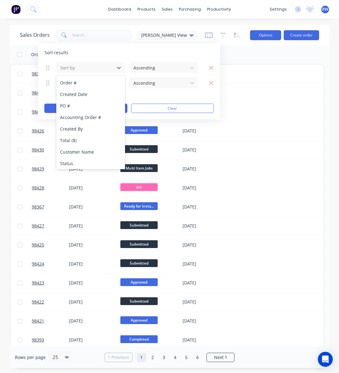
click at [256, 33] on button "Options" at bounding box center [265, 35] width 31 height 10
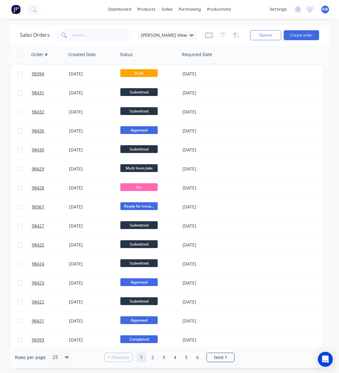
click at [213, 35] on div at bounding box center [222, 35] width 35 height 10
click at [233, 35] on icon "button" at bounding box center [234, 34] width 3 height 5
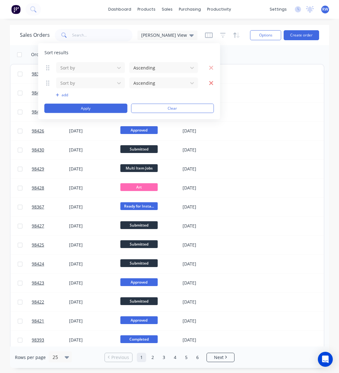
click at [212, 81] on icon "button" at bounding box center [211, 83] width 5 height 6
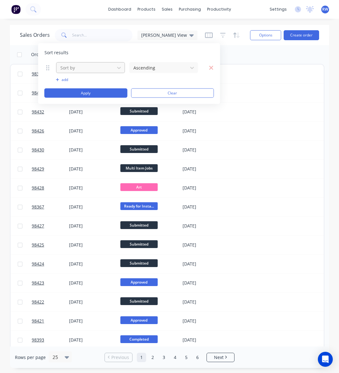
click at [90, 70] on div at bounding box center [86, 68] width 52 height 8
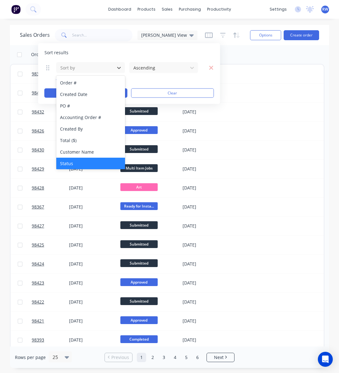
click at [73, 165] on div "Status" at bounding box center [90, 164] width 69 height 12
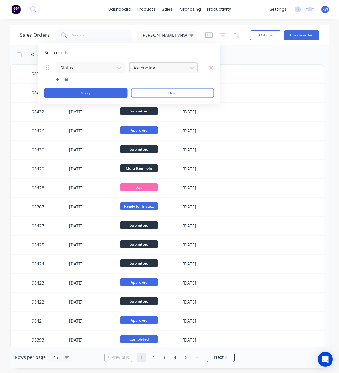
click at [165, 69] on div at bounding box center [159, 68] width 52 height 8
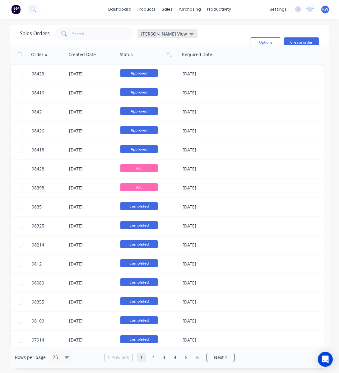
click at [158, 33] on span "[PERSON_NAME] View" at bounding box center [164, 34] width 46 height 7
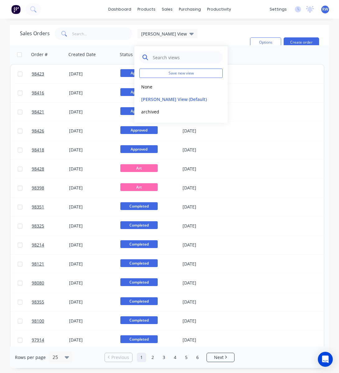
click at [193, 58] on input "text" at bounding box center [186, 57] width 68 height 12
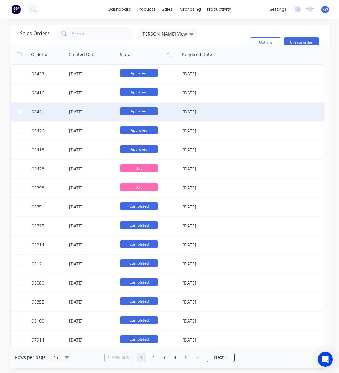
click at [260, 109] on div "98421 [DATE] Approved [DATE]" at bounding box center [167, 111] width 313 height 19
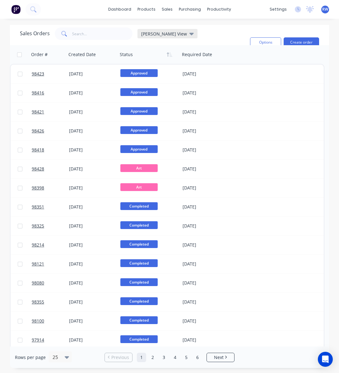
click at [160, 33] on span "[PERSON_NAME] View" at bounding box center [164, 34] width 46 height 7
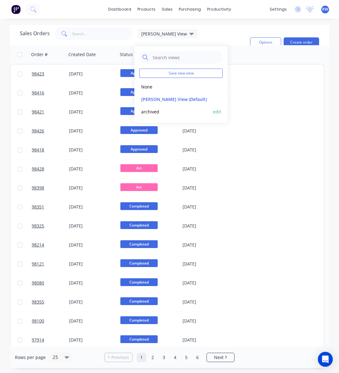
click at [150, 111] on button "archived" at bounding box center [174, 111] width 71 height 7
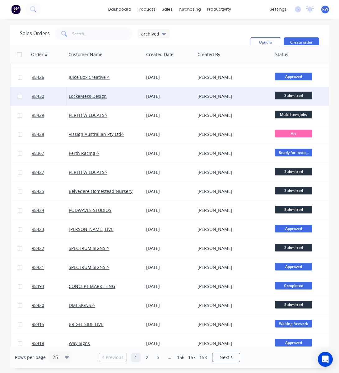
scroll to position [0, 0]
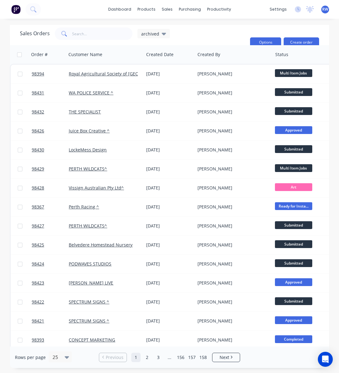
click at [262, 40] on button "Options" at bounding box center [265, 42] width 31 height 10
click at [225, 82] on div "Export" at bounding box center [247, 83] width 57 height 9
click at [162, 33] on icon at bounding box center [164, 34] width 4 height 2
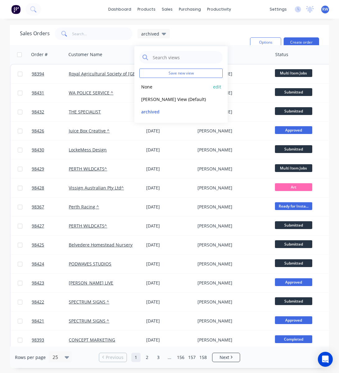
click at [195, 89] on button "None" at bounding box center [174, 86] width 71 height 7
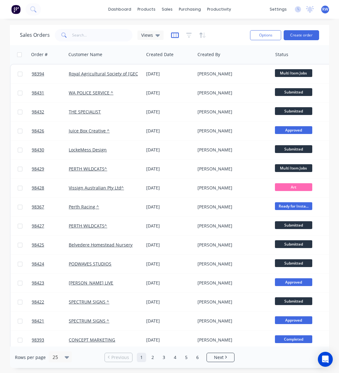
click at [175, 35] on icon "button" at bounding box center [174, 35] width 3 height 4
click at [187, 35] on icon "button" at bounding box center [189, 35] width 6 height 6
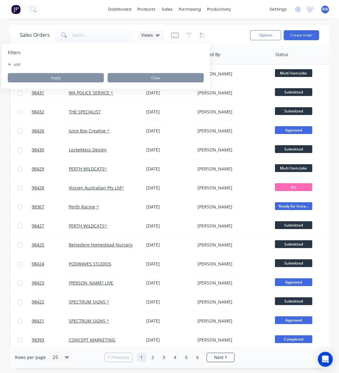
click at [66, 67] on div "add" at bounding box center [106, 64] width 196 height 5
click at [13, 64] on button "add" at bounding box center [16, 64] width 16 height 5
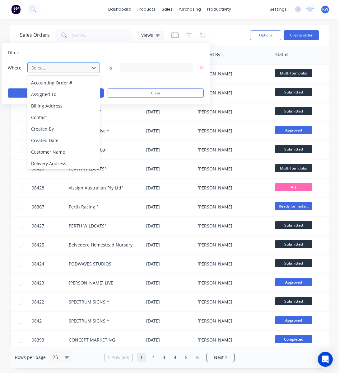
click at [46, 68] on div at bounding box center [59, 68] width 56 height 8
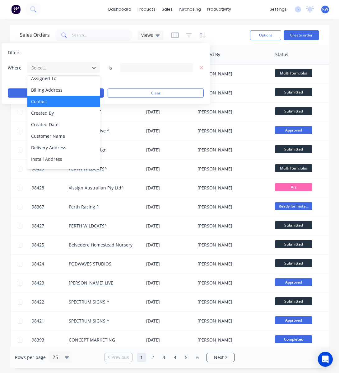
scroll to position [15, 0]
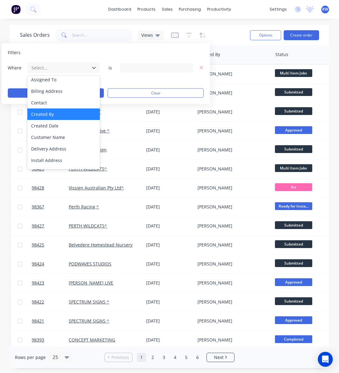
click at [61, 116] on div "Created By" at bounding box center [63, 114] width 73 height 12
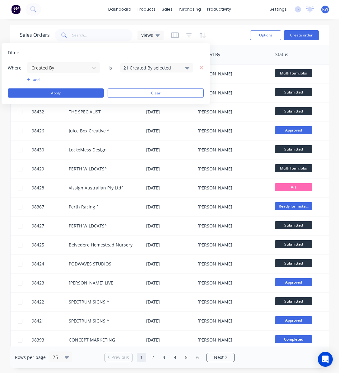
click at [165, 68] on div "21 Created By selected" at bounding box center [152, 67] width 56 height 7
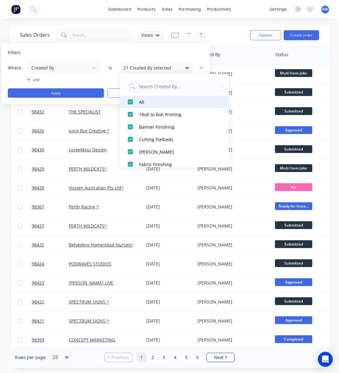
click at [131, 102] on div at bounding box center [130, 102] width 12 height 12
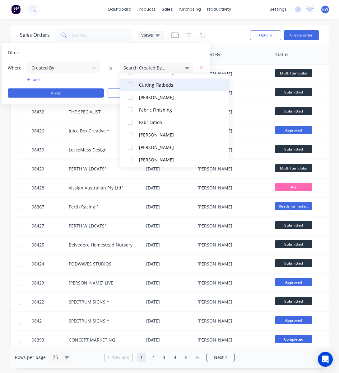
scroll to position [56, 0]
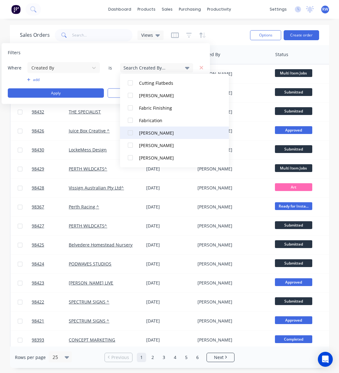
click at [149, 134] on div "[PERSON_NAME]" at bounding box center [176, 132] width 75 height 7
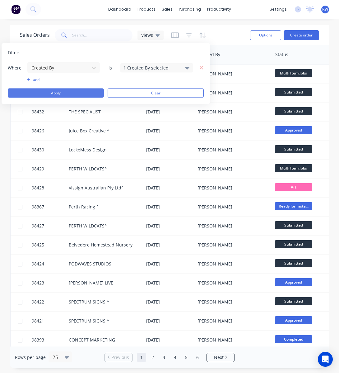
click at [50, 93] on button "Apply" at bounding box center [56, 92] width 96 height 9
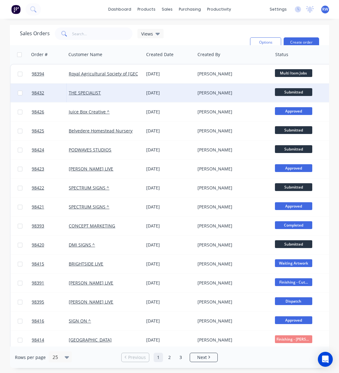
scroll to position [197, 0]
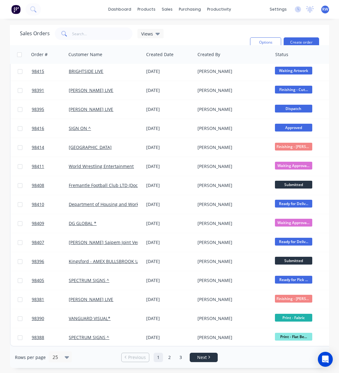
click at [198, 358] on span "Next" at bounding box center [202, 357] width 10 height 6
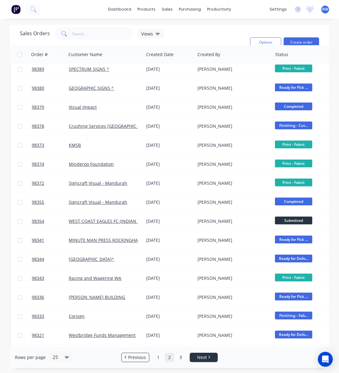
scroll to position [0, 0]
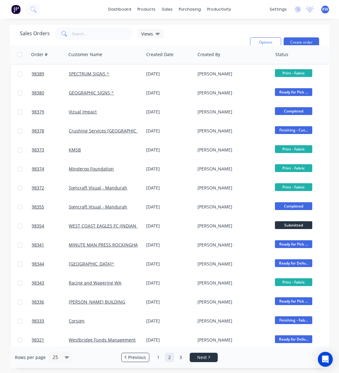
click at [198, 358] on span "Next" at bounding box center [202, 357] width 10 height 6
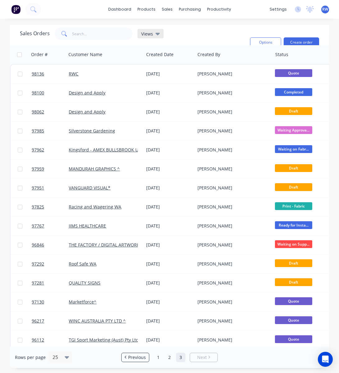
click at [145, 34] on span "Views" at bounding box center [147, 34] width 12 height 7
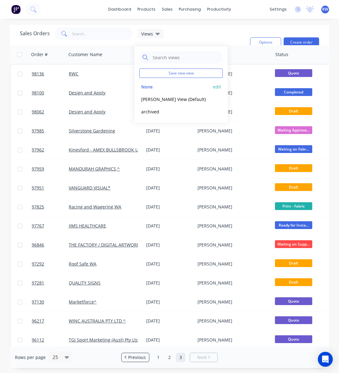
click at [148, 88] on button "None" at bounding box center [174, 86] width 71 height 7
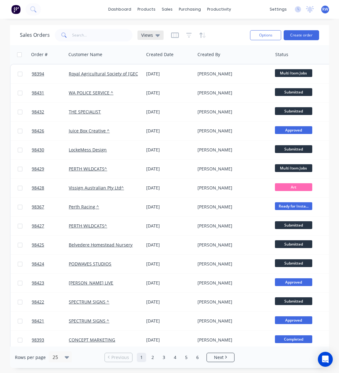
click at [147, 35] on span "Views" at bounding box center [147, 35] width 12 height 7
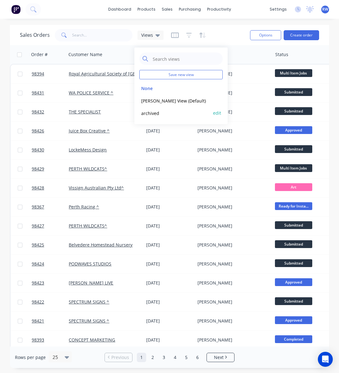
click at [161, 112] on button "archived" at bounding box center [174, 112] width 71 height 7
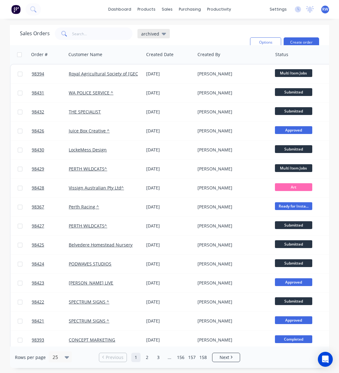
click at [162, 35] on icon at bounding box center [164, 33] width 4 height 7
click at [265, 43] on button "Options" at bounding box center [265, 42] width 31 height 10
click at [210, 36] on div "Sales Orders archived Filters: Status Reset" at bounding box center [132, 42] width 225 height 30
click at [208, 56] on div at bounding box center [232, 54] width 69 height 12
click at [261, 56] on icon "button" at bounding box center [261, 54] width 2 height 4
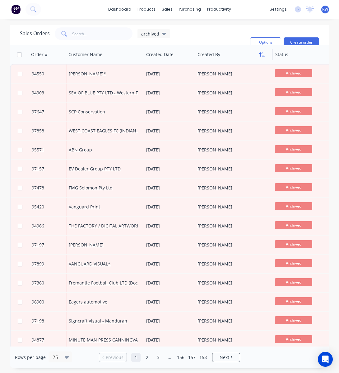
click at [260, 57] on button "button" at bounding box center [261, 54] width 9 height 9
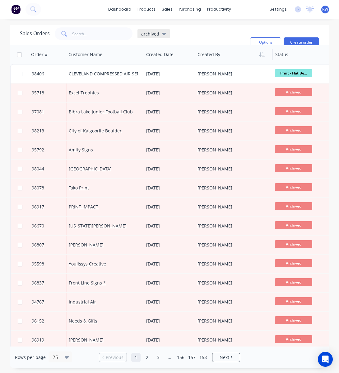
click at [163, 35] on icon at bounding box center [164, 34] width 4 height 2
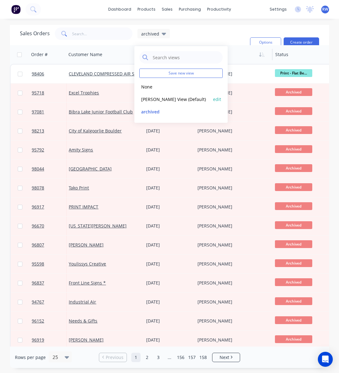
click at [160, 98] on button "Rhonda View (Default)" at bounding box center [174, 99] width 71 height 7
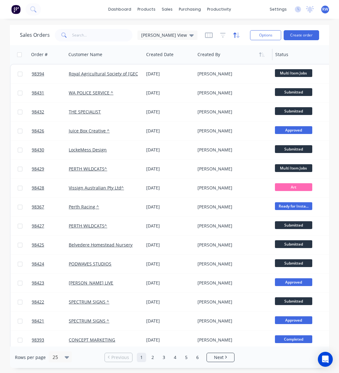
click at [233, 36] on icon "button" at bounding box center [236, 35] width 7 height 6
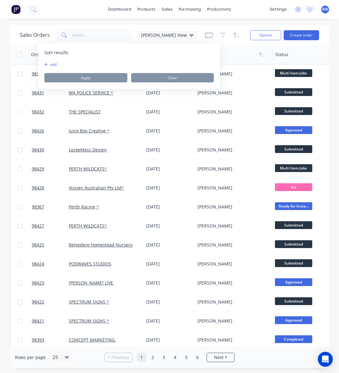
click at [52, 66] on button "add" at bounding box center [49, 64] width 8 height 5
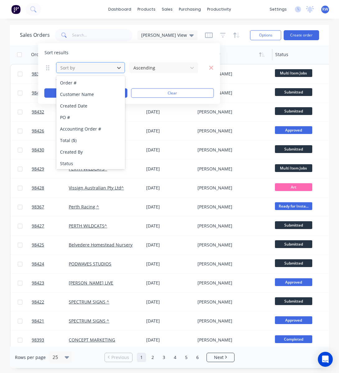
click at [91, 67] on div at bounding box center [86, 68] width 52 height 8
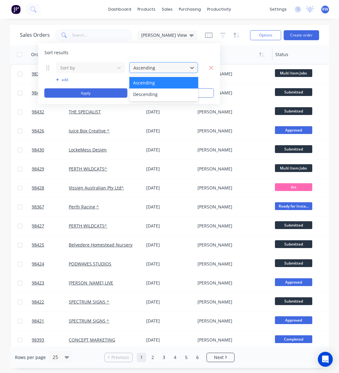
click at [154, 67] on div at bounding box center [159, 68] width 52 height 8
click at [67, 78] on button "add" at bounding box center [90, 79] width 69 height 5
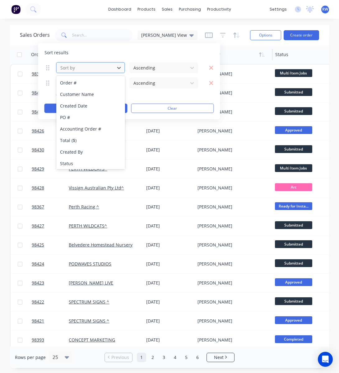
click at [95, 68] on div at bounding box center [86, 68] width 52 height 8
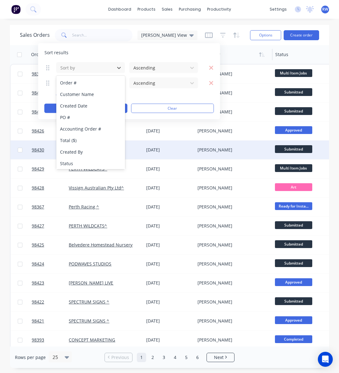
click at [76, 152] on div "Created By" at bounding box center [90, 152] width 69 height 12
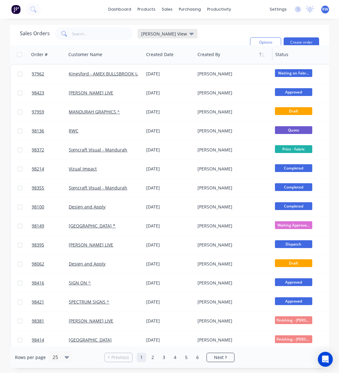
click at [190, 34] on icon at bounding box center [192, 34] width 4 height 2
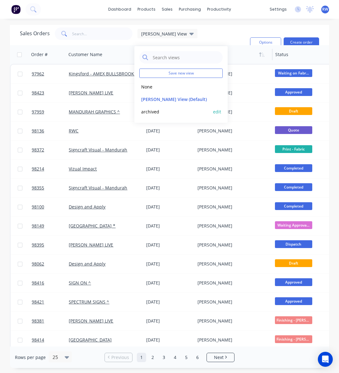
click at [156, 111] on button "archived" at bounding box center [174, 111] width 71 height 7
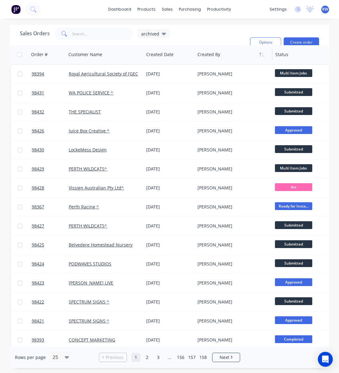
click at [209, 56] on div at bounding box center [232, 54] width 69 height 12
click at [214, 82] on button "Filter column" at bounding box center [221, 79] width 47 height 12
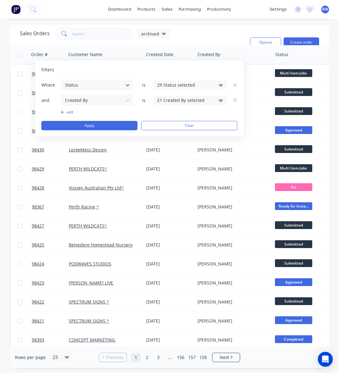
click at [172, 100] on div "21 Created By selected" at bounding box center [185, 100] width 56 height 7
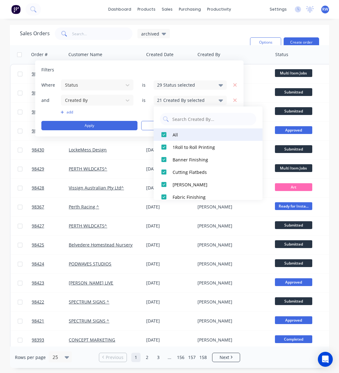
click at [164, 135] on div at bounding box center [164, 134] width 12 height 12
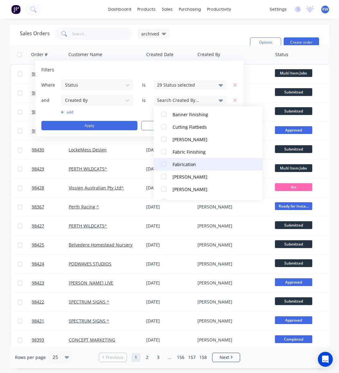
scroll to position [46, 0]
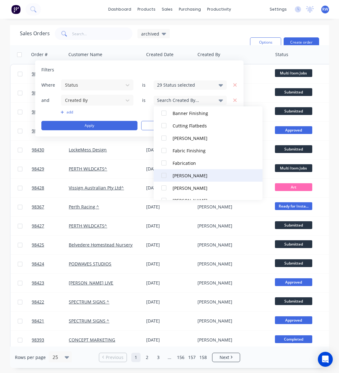
click at [179, 176] on div "[PERSON_NAME]" at bounding box center [210, 175] width 75 height 7
click at [174, 83] on div "29 Status selected" at bounding box center [185, 85] width 56 height 7
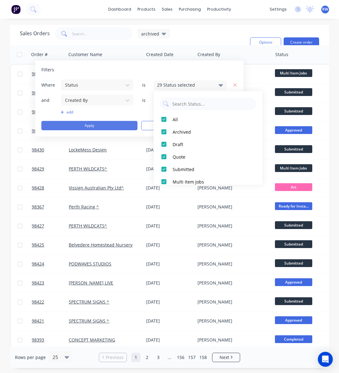
click at [117, 124] on button "Apply" at bounding box center [89, 125] width 96 height 9
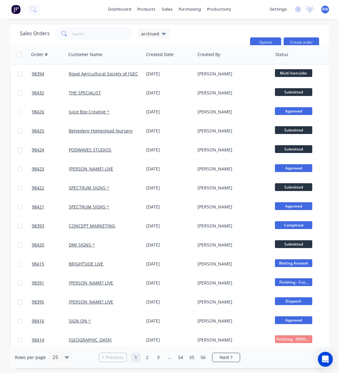
click at [263, 41] on button "Options" at bounding box center [265, 42] width 31 height 10
click at [242, 86] on div "Export" at bounding box center [247, 83] width 57 height 9
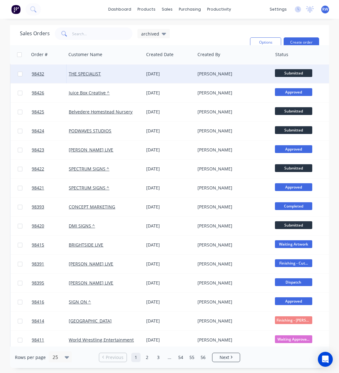
scroll to position [0, 0]
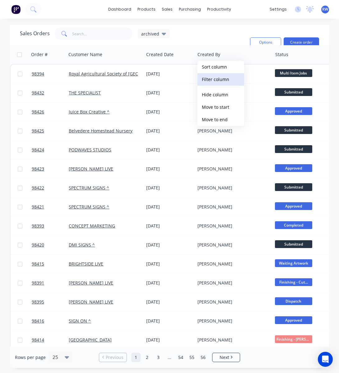
click at [215, 81] on button "Filter column" at bounding box center [221, 79] width 47 height 12
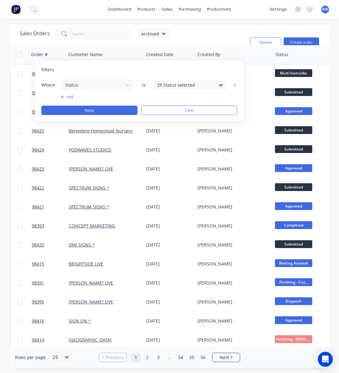
click at [175, 85] on div "29 Status selected" at bounding box center [185, 85] width 56 height 7
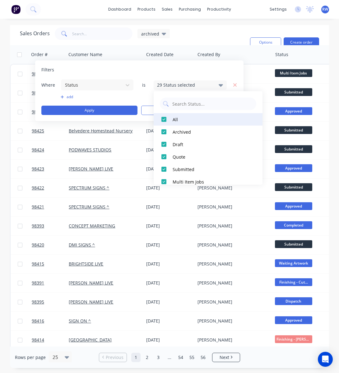
click at [163, 119] on div at bounding box center [164, 119] width 12 height 12
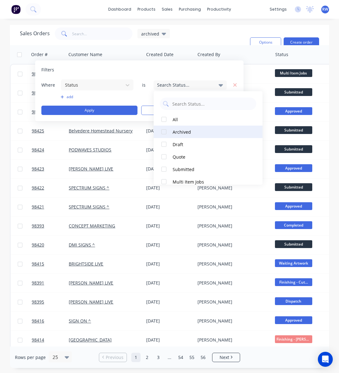
click at [164, 132] on div at bounding box center [164, 131] width 12 height 12
click at [74, 98] on button "add" at bounding box center [97, 96] width 73 height 5
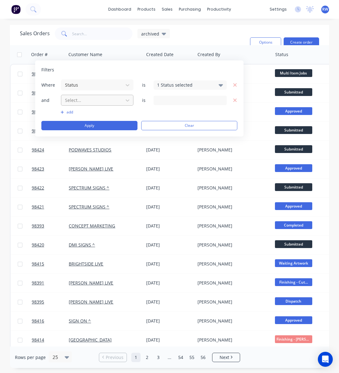
click at [75, 101] on div at bounding box center [92, 100] width 56 height 8
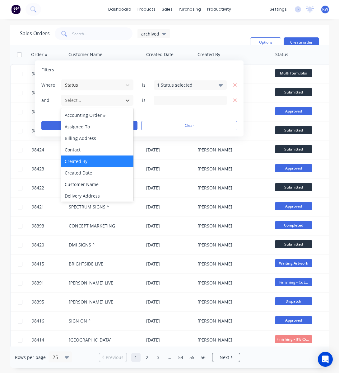
click at [85, 161] on div "Created By" at bounding box center [97, 161] width 73 height 12
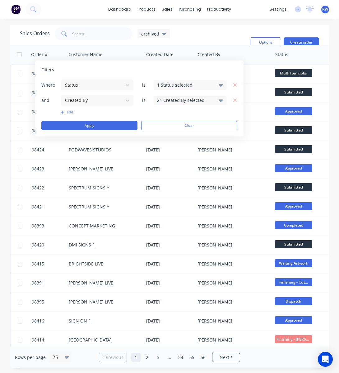
click at [181, 101] on div "21 Created By selected" at bounding box center [185, 100] width 56 height 7
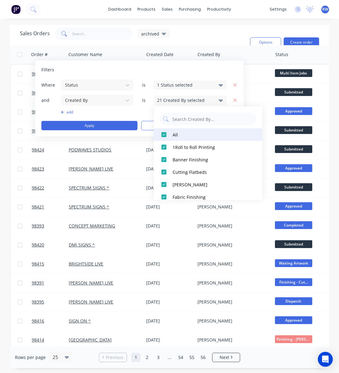
click at [162, 134] on div at bounding box center [164, 134] width 12 height 12
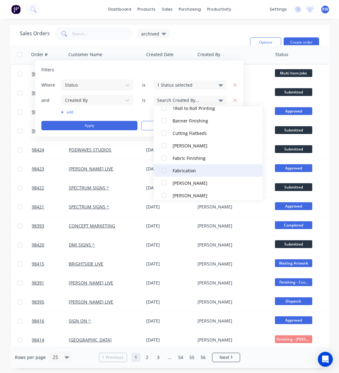
scroll to position [40, 0]
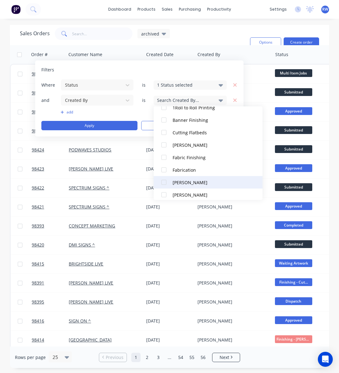
click at [166, 182] on div at bounding box center [164, 182] width 12 height 12
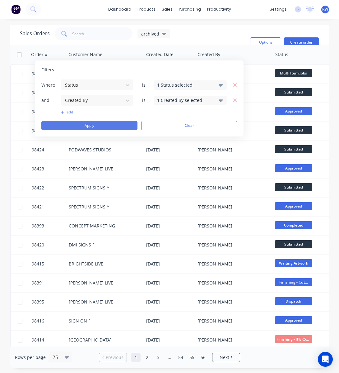
click at [92, 125] on button "Apply" at bounding box center [89, 125] width 96 height 9
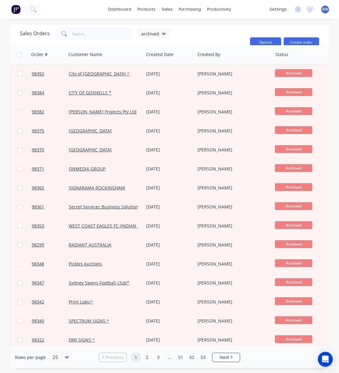
click at [266, 41] on button "Options" at bounding box center [265, 42] width 31 height 10
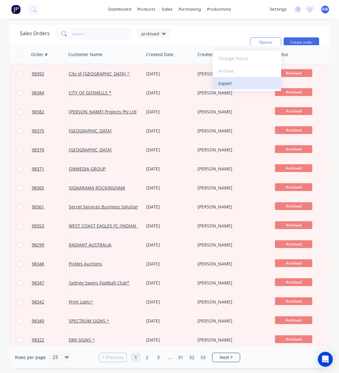
click at [240, 82] on div "Export" at bounding box center [247, 83] width 57 height 9
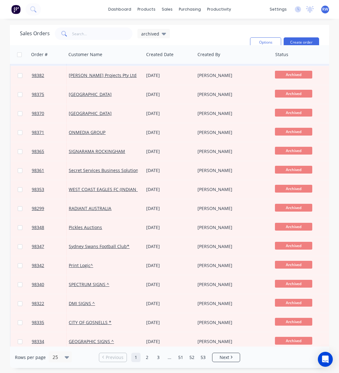
scroll to position [0, 0]
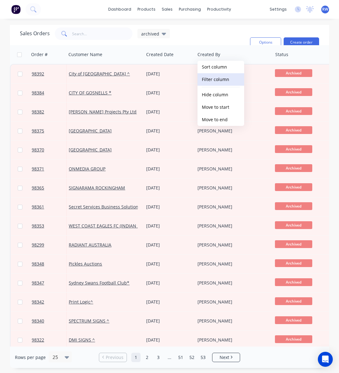
click at [224, 81] on button "Filter column" at bounding box center [221, 79] width 47 height 12
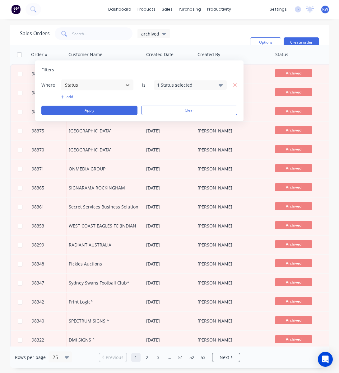
click at [193, 85] on div "1 Status selected" at bounding box center [185, 85] width 56 height 7
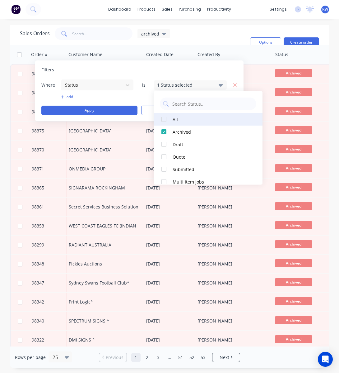
click at [163, 118] on div at bounding box center [164, 119] width 12 height 12
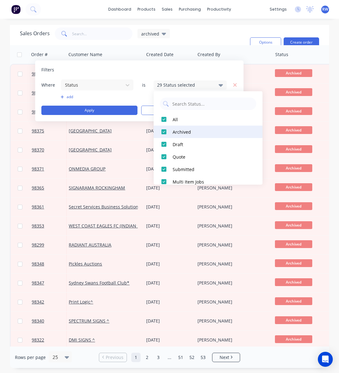
drag, startPoint x: 163, startPoint y: 130, endPoint x: 163, endPoint y: 127, distance: 3.7
click at [163, 130] on div at bounding box center [164, 131] width 12 height 12
click at [67, 98] on button "add" at bounding box center [97, 96] width 73 height 5
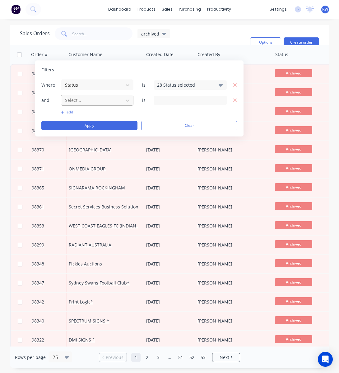
click at [80, 104] on div "Select..." at bounding box center [92, 100] width 59 height 10
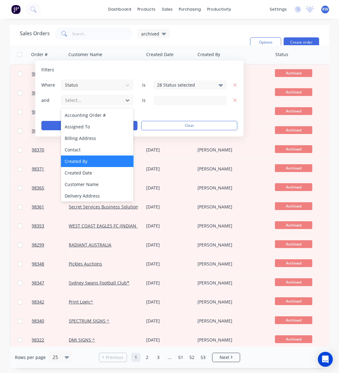
click at [85, 162] on div "Created By" at bounding box center [97, 161] width 73 height 12
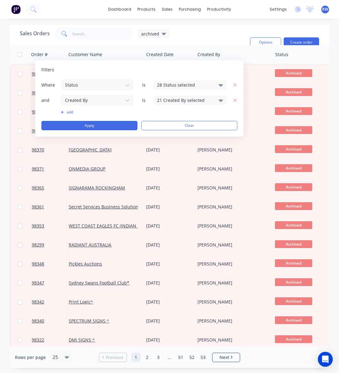
click at [166, 102] on div "21 Created By selected" at bounding box center [185, 100] width 56 height 7
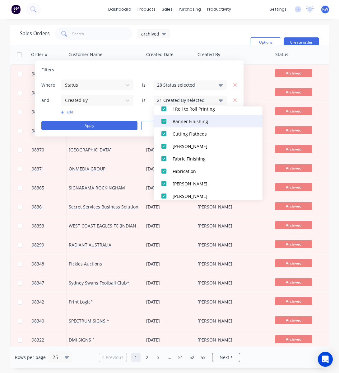
scroll to position [44, 0]
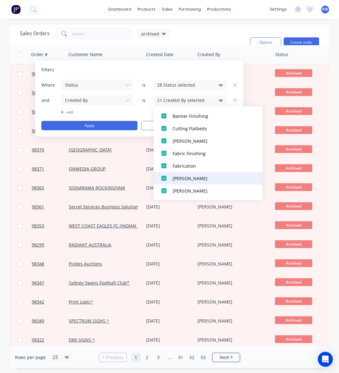
click at [163, 178] on div at bounding box center [164, 178] width 12 height 12
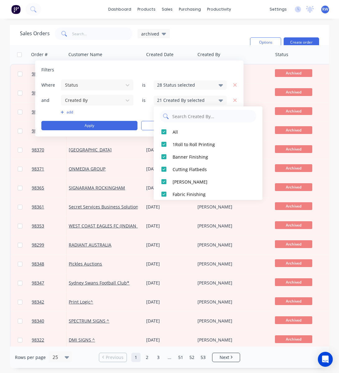
scroll to position [0, 0]
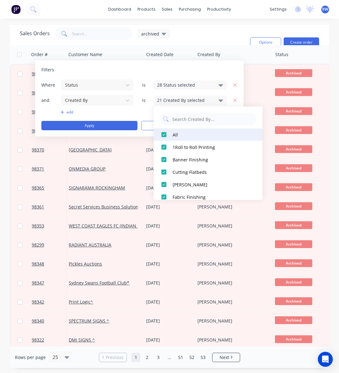
click at [163, 135] on div at bounding box center [164, 134] width 12 height 12
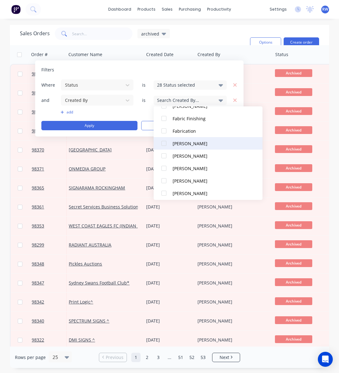
scroll to position [79, 0]
click at [164, 142] on div at bounding box center [164, 142] width 12 height 12
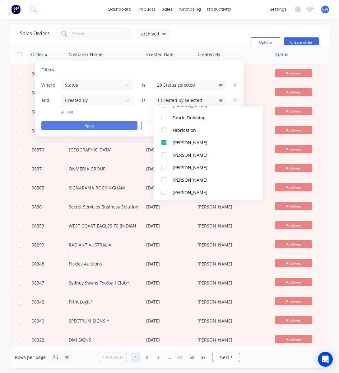
click at [80, 124] on button "Apply" at bounding box center [89, 125] width 96 height 9
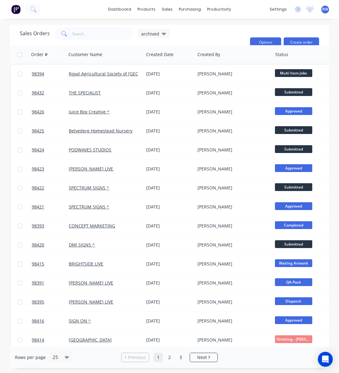
click at [268, 40] on button "Options" at bounding box center [265, 42] width 31 height 10
click at [222, 82] on div "Export" at bounding box center [247, 83] width 57 height 9
click at [102, 32] on input "text" at bounding box center [102, 33] width 61 height 12
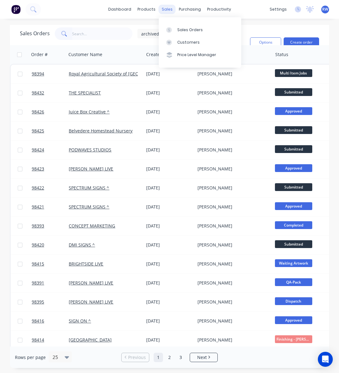
click at [165, 10] on div "sales" at bounding box center [167, 9] width 17 height 9
click at [188, 30] on div "Sales Orders" at bounding box center [190, 30] width 26 height 6
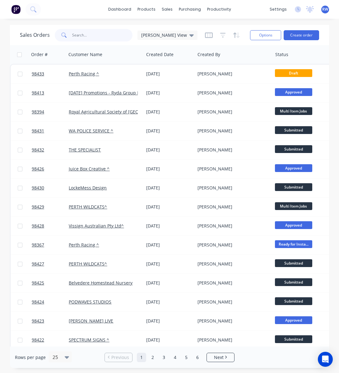
click at [94, 35] on input "text" at bounding box center [102, 35] width 61 height 12
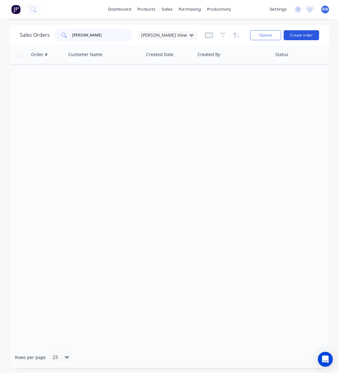
type input "Deborah"
click at [306, 33] on button "Create order" at bounding box center [301, 35] width 35 height 10
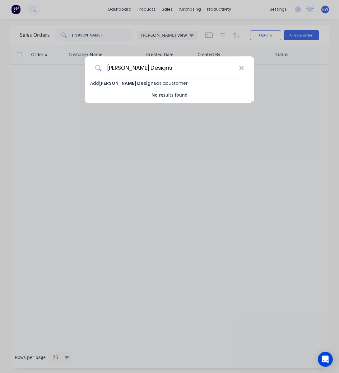
type input "Deborah de Jong Designs"
click at [133, 83] on span "Deborah de Jong Designs" at bounding box center [127, 83] width 57 height 6
select select "AU"
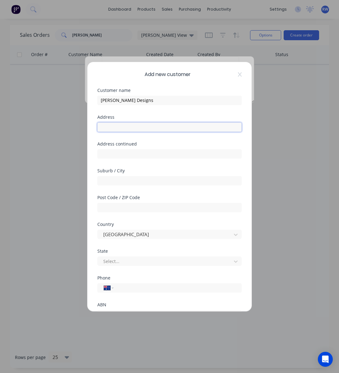
click at [133, 126] on input "text" at bounding box center [169, 126] width 144 height 9
type input "c/- Satara Living"
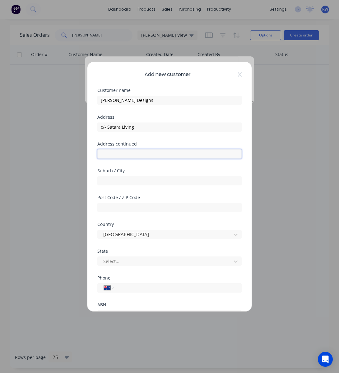
click at [124, 153] on input "text" at bounding box center [169, 153] width 144 height 9
type input "12b/32 Ralph St"
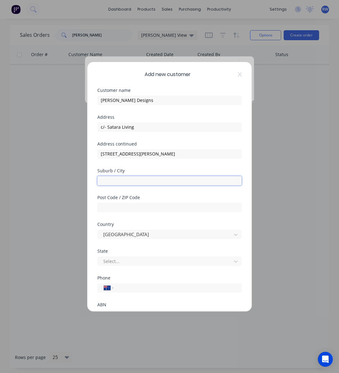
click at [117, 181] on input "text" at bounding box center [169, 180] width 144 height 9
type input "Alexandria"
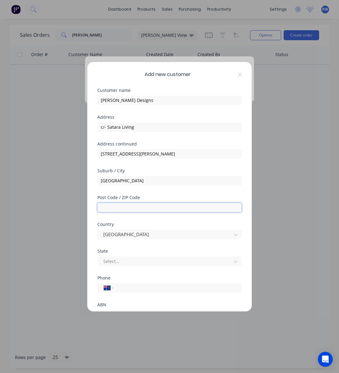
click at [110, 205] on input "text" at bounding box center [169, 207] width 144 height 9
type input "2015"
click at [119, 261] on div at bounding box center [166, 261] width 126 height 8
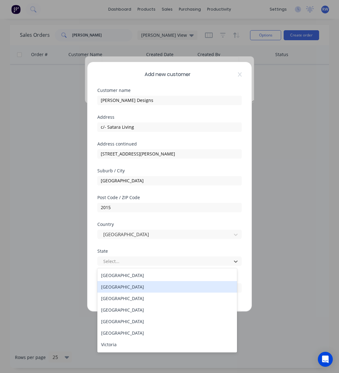
click at [120, 285] on div "New South Wales" at bounding box center [167, 287] width 140 height 12
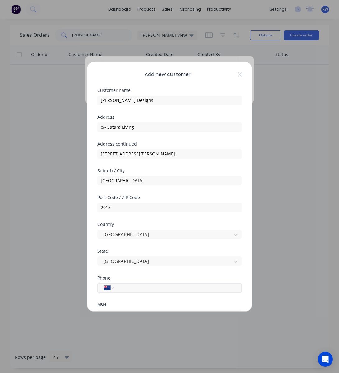
click at [121, 287] on input "tel" at bounding box center [176, 287] width 117 height 7
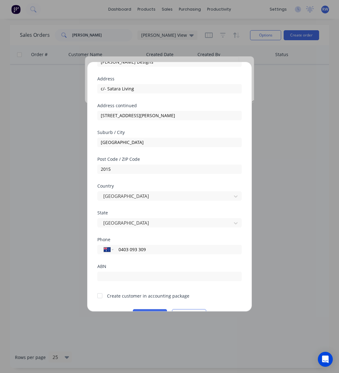
scroll to position [55, 0]
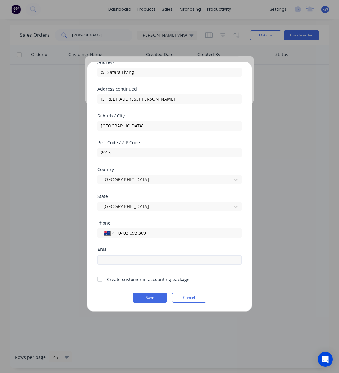
type input "0403 093 309"
click at [118, 259] on input "text" at bounding box center [169, 259] width 144 height 9
type input "11452212825"
click at [122, 281] on div "Create customer in accounting package" at bounding box center [148, 279] width 82 height 7
drag, startPoint x: 101, startPoint y: 280, endPoint x: 113, endPoint y: 287, distance: 14.3
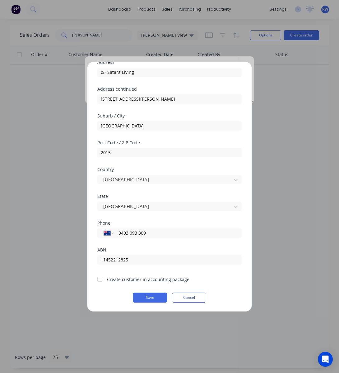
click at [101, 279] on div at bounding box center [100, 279] width 12 height 12
click at [142, 296] on button "Save" at bounding box center [150, 297] width 34 height 10
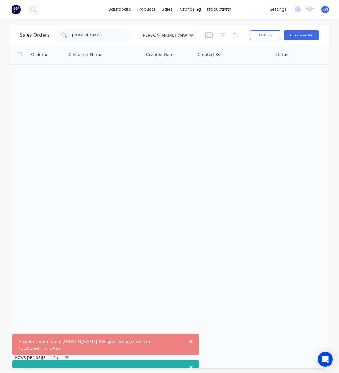
click at [189, 345] on span "×" at bounding box center [191, 340] width 4 height 9
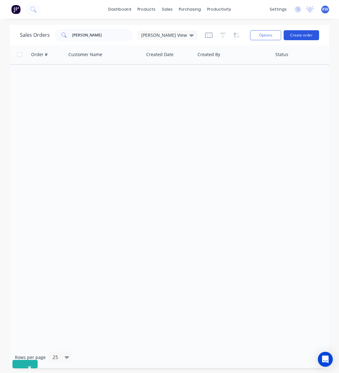
click at [298, 33] on button "Create order" at bounding box center [301, 35] width 35 height 10
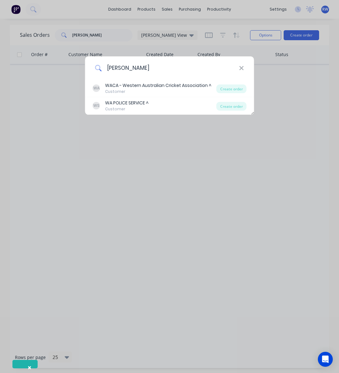
drag, startPoint x: 134, startPoint y: 68, endPoint x: 90, endPoint y: 66, distance: 44.2
click at [102, 66] on input "debor" at bounding box center [170, 67] width 137 height 23
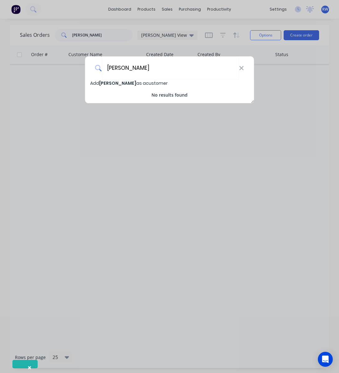
type input "Deborah de JOng Desgns"
click at [116, 83] on span "Deborah de JOng Desgns" at bounding box center [117, 83] width 37 height 6
select select "AU"
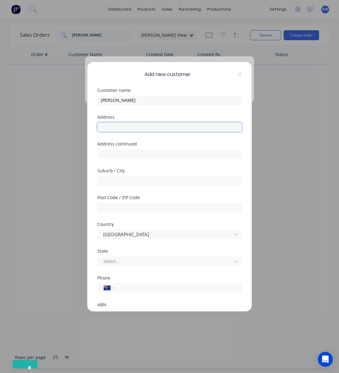
click at [120, 125] on input "text" at bounding box center [169, 126] width 144 height 9
type input "c/- Satara Living"
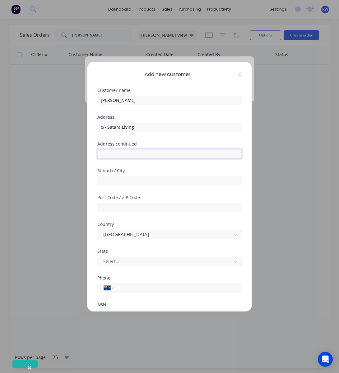
click at [126, 154] on input "text" at bounding box center [169, 153] width 144 height 9
type input "12b/32 Ralph St"
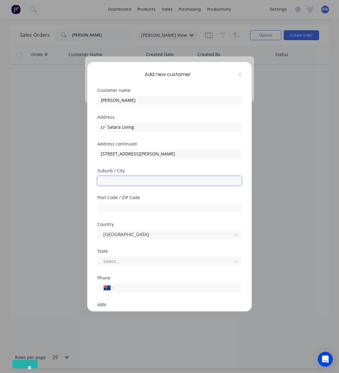
click at [117, 179] on input "text" at bounding box center [169, 180] width 144 height 9
type input "Alexandria"
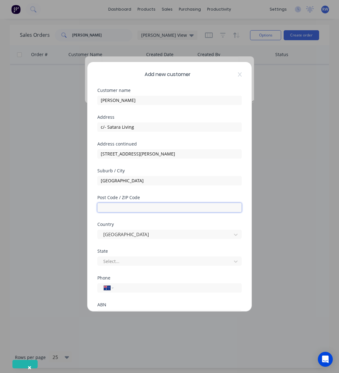
click at [115, 208] on input "text" at bounding box center [169, 207] width 144 height 9
type input "6"
type input "2015"
click at [130, 261] on div at bounding box center [166, 261] width 126 height 8
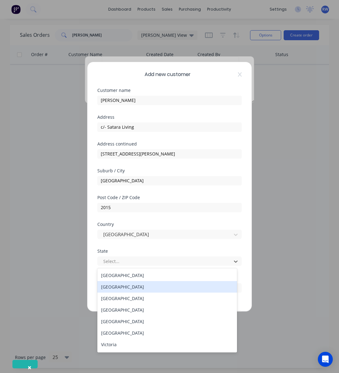
click at [126, 288] on div "New South Wales" at bounding box center [167, 287] width 140 height 12
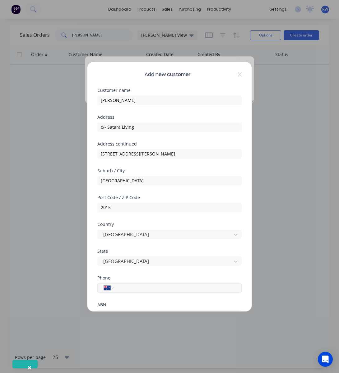
click at [127, 288] on input "tel" at bounding box center [176, 287] width 117 height 7
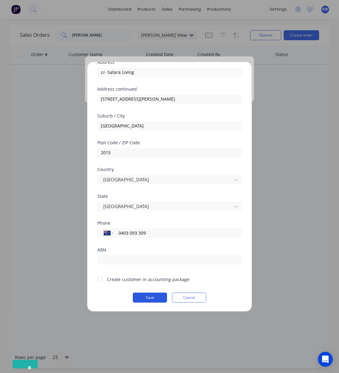
type input "0403 093 309"
click at [143, 297] on button "Save" at bounding box center [150, 297] width 34 height 10
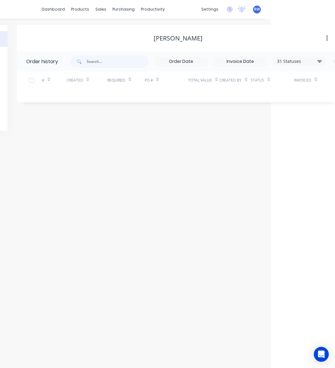
scroll to position [0, 122]
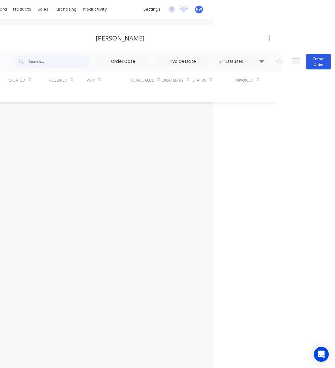
click at [317, 59] on button "Create Order" at bounding box center [318, 62] width 25 height 16
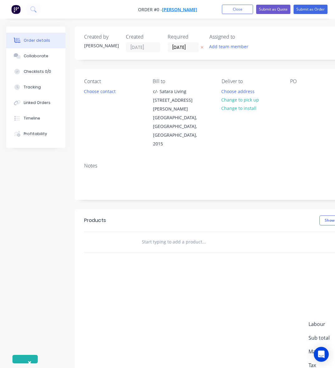
click at [197, 9] on span "Deborah de JOng Desgns" at bounding box center [179, 10] width 35 height 6
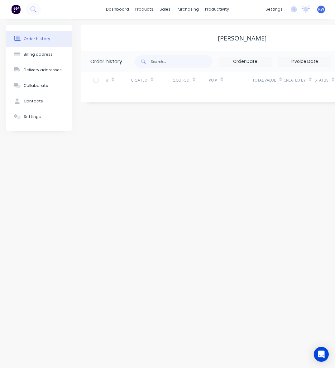
click at [243, 39] on div "Deborah de JOng Desgns" at bounding box center [242, 38] width 49 height 7
click at [36, 54] on div "Billing address" at bounding box center [38, 55] width 29 height 6
select select "AU"
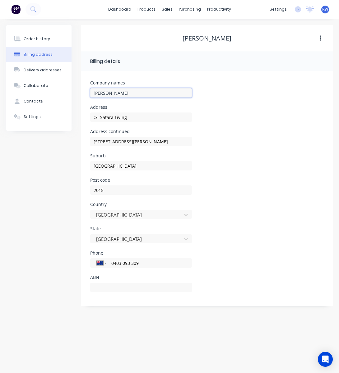
click at [136, 92] on input "Deborah de JOng Desgns" at bounding box center [141, 92] width 102 height 9
drag, startPoint x: 123, startPoint y: 93, endPoint x: 127, endPoint y: 100, distance: 7.7
click at [123, 94] on input "Deborah de JOng Designs" at bounding box center [141, 92] width 102 height 9
type input "Deborah de Jong Designs"
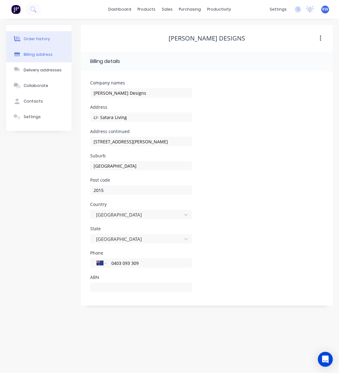
click at [48, 39] on button "Order history" at bounding box center [38, 39] width 65 height 16
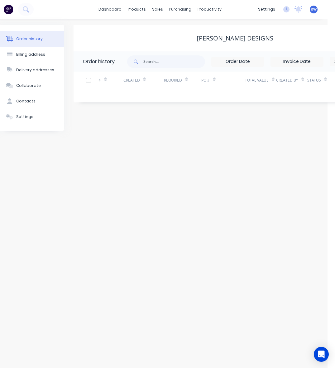
scroll to position [0, 122]
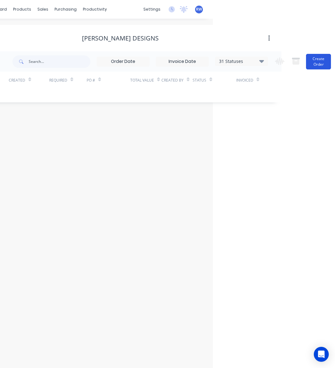
click at [317, 62] on button "Create Order" at bounding box center [318, 62] width 25 height 16
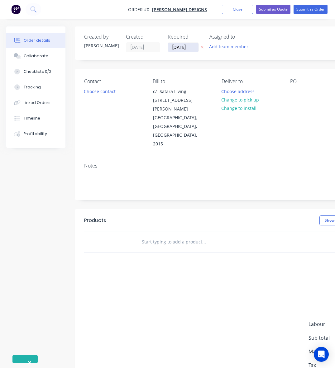
click at [176, 48] on input "02/09/25" at bounding box center [183, 47] width 31 height 9
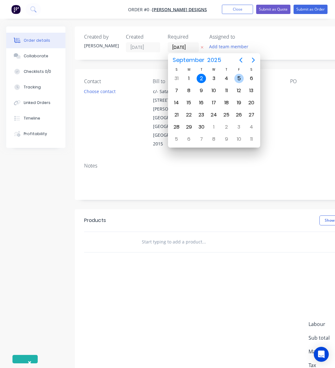
click at [237, 80] on div "5" at bounding box center [238, 78] width 9 height 9
type input "05/09/25"
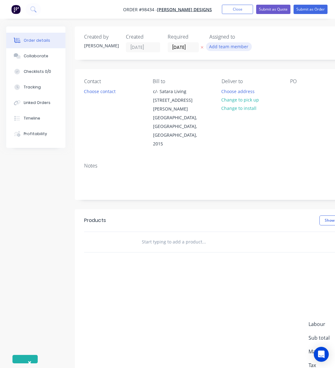
click at [227, 48] on button "Add team member" at bounding box center [229, 46] width 46 height 8
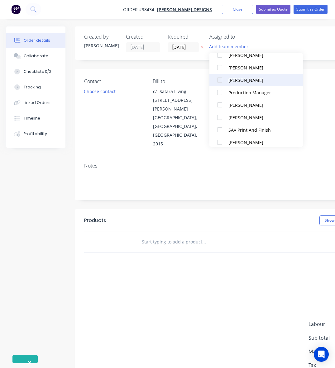
click at [231, 81] on div "[PERSON_NAME]" at bounding box center [259, 80] width 62 height 7
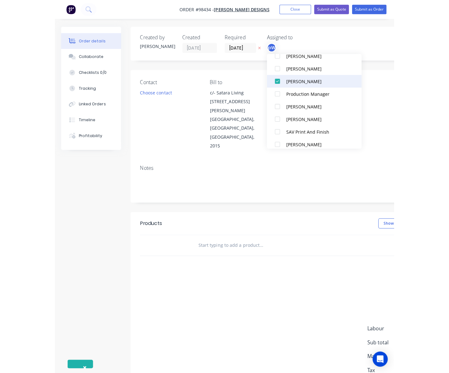
scroll to position [1, 0]
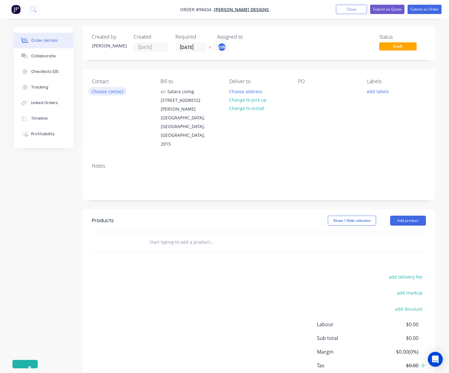
click at [116, 92] on button "Choose contact" at bounding box center [107, 91] width 38 height 8
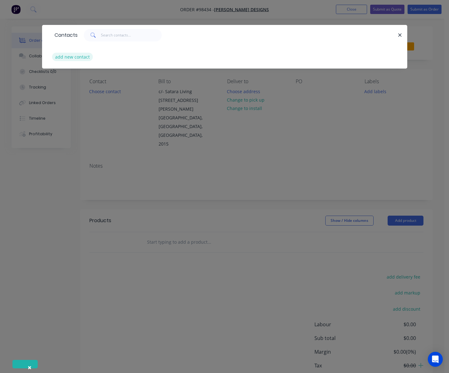
click at [73, 58] on button "add new contact" at bounding box center [72, 57] width 41 height 8
select select "AU"
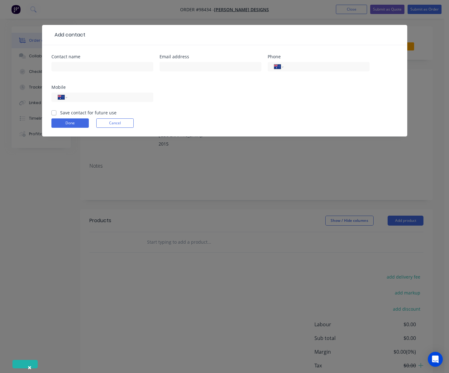
click at [77, 61] on div at bounding box center [102, 69] width 102 height 18
click at [83, 67] on input "text" at bounding box center [102, 66] width 102 height 9
type input "Den de Jong"
paste input "deborah@deborahdejong.com.au"
type input "deborah@deborahdejong.com.au"
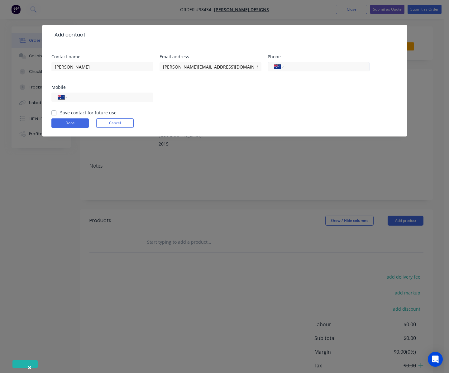
click at [313, 65] on input "tel" at bounding box center [325, 66] width 75 height 7
click at [115, 99] on input "tel" at bounding box center [109, 97] width 75 height 7
type input "0403 093 309"
click at [73, 112] on label "Save contact for future use" at bounding box center [88, 112] width 56 height 7
click at [56, 112] on input "Save contact for future use" at bounding box center [53, 112] width 5 height 6
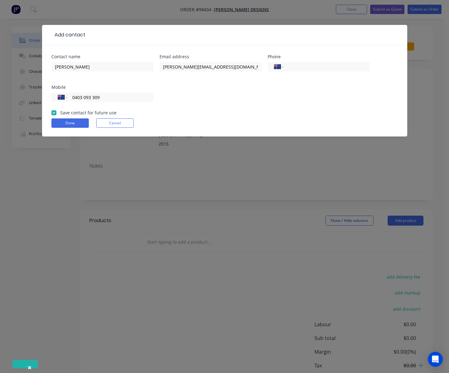
checkbox input "true"
click at [75, 122] on button "Done" at bounding box center [69, 122] width 37 height 9
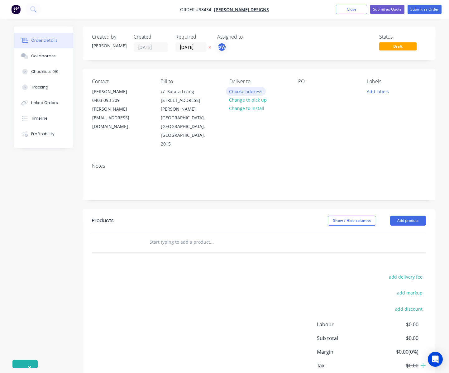
click at [250, 93] on button "Choose address" at bounding box center [246, 91] width 40 height 8
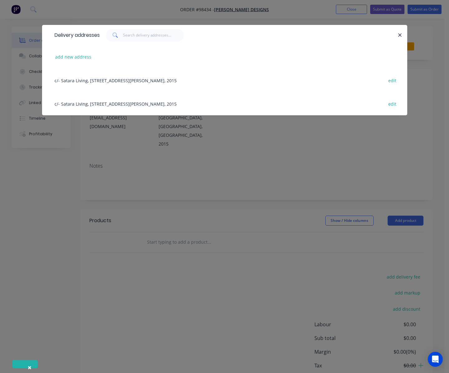
click at [123, 104] on div "c/- Satara Living, 12b/32 Ralph St, Alexandria, New South Wales, Australia, 201…" at bounding box center [224, 103] width 346 height 23
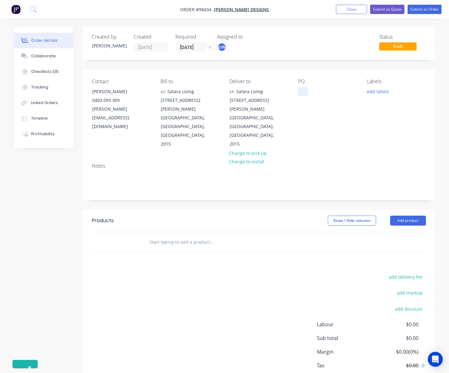
click at [301, 92] on div at bounding box center [303, 91] width 10 height 9
click at [339, 92] on button "Add labels" at bounding box center [377, 91] width 29 height 8
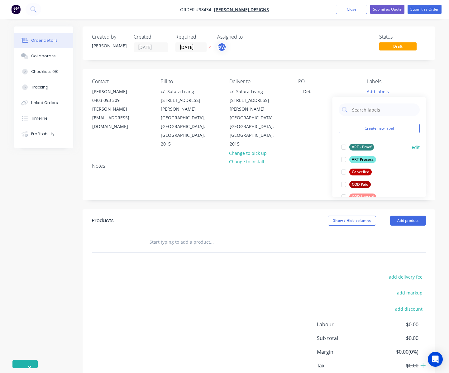
drag, startPoint x: 362, startPoint y: 146, endPoint x: 363, endPoint y: 149, distance: 3.8
click at [339, 146] on div "ART - Proof" at bounding box center [361, 146] width 25 height 7
click at [339, 157] on div "ART Process" at bounding box center [362, 156] width 27 height 7
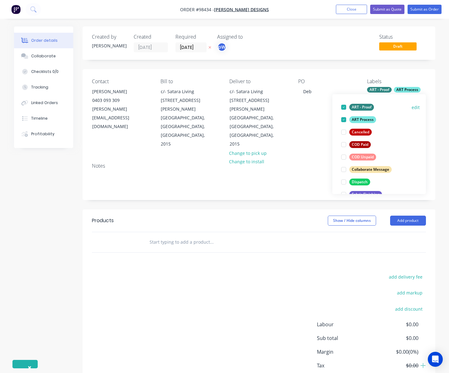
scroll to position [39, 0]
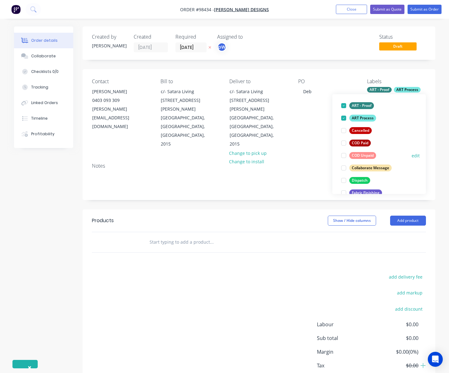
click at [339, 155] on div "COD Unpaid" at bounding box center [362, 155] width 27 height 7
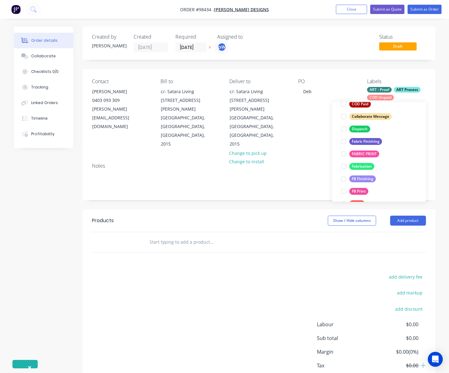
scroll to position [98, 0]
click at [339, 130] on div "Dispatch" at bounding box center [359, 128] width 21 height 7
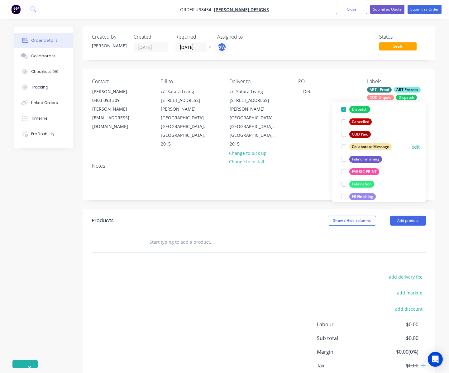
scroll to position [81, 0]
click at [339, 158] on div "Fabric Finishing" at bounding box center [365, 158] width 33 height 7
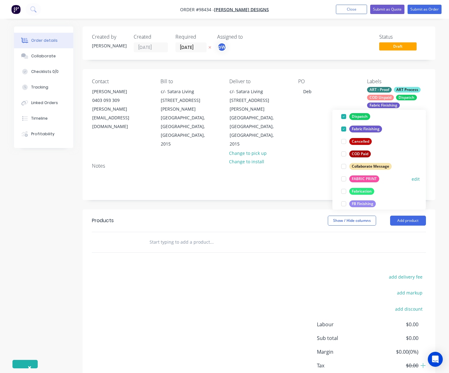
click at [339, 180] on div "FABRIC PRINT" at bounding box center [364, 178] width 30 height 7
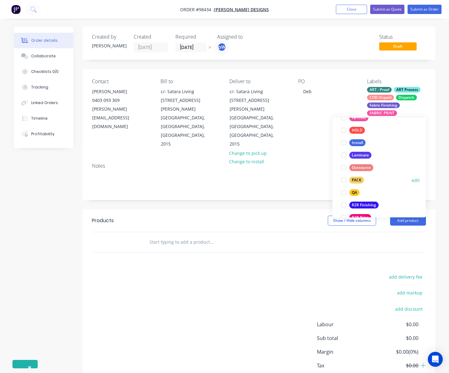
click at [339, 180] on div "PACK" at bounding box center [356, 180] width 15 height 7
click at [339, 181] on div "QA" at bounding box center [354, 180] width 10 height 7
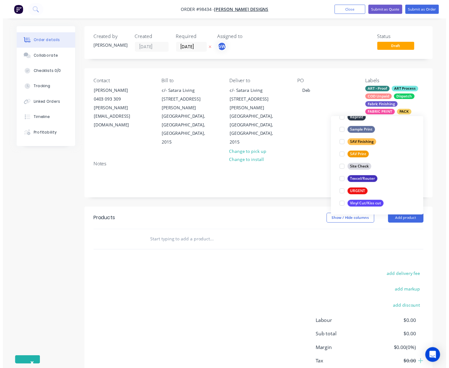
scroll to position [299, 0]
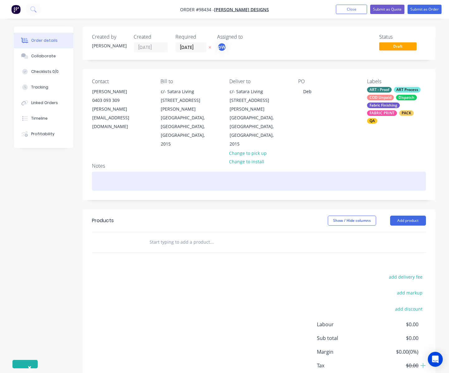
click at [189, 172] on div at bounding box center [259, 181] width 334 height 19
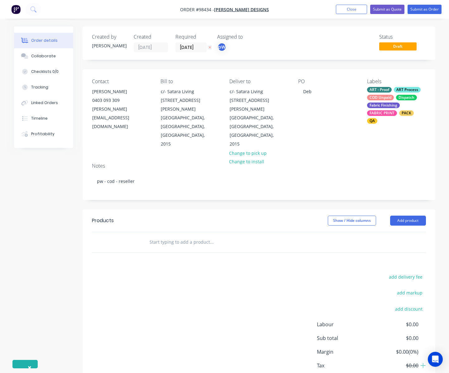
click at [175, 236] on input "text" at bounding box center [211, 242] width 125 height 12
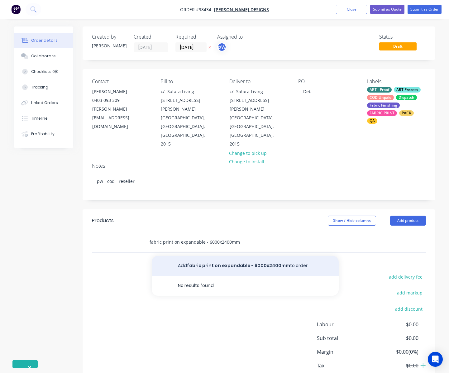
type input "fabric print on expandable - 6000x2400mm"
click at [224, 256] on button "Add fabric print on expandable - 6000x2400mm to order" at bounding box center [245, 266] width 187 height 20
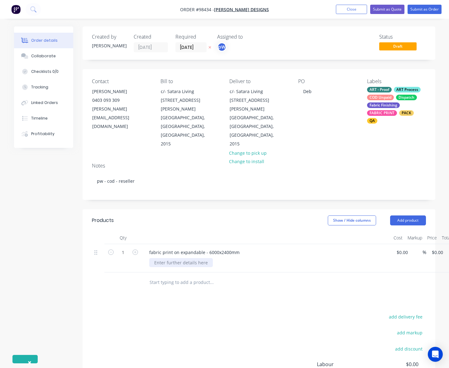
click at [190, 258] on div at bounding box center [180, 262] width 63 height 9
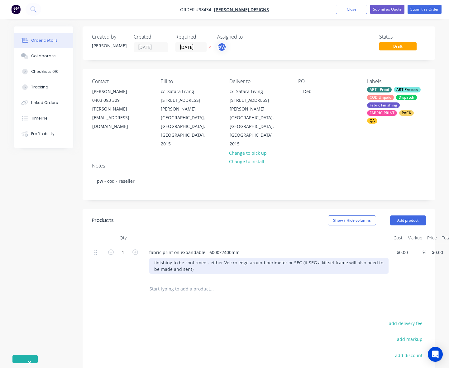
click at [315, 258] on div "finishing to be confirmed - either Velcro edge around perimeter or SEG (if SEG …" at bounding box center [268, 266] width 239 height 16
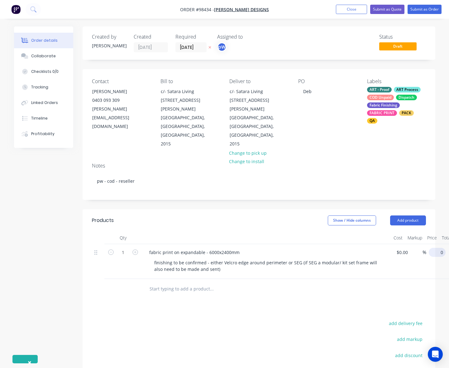
click at [339, 248] on input "0" at bounding box center [438, 252] width 14 height 9
type input "$730.00"
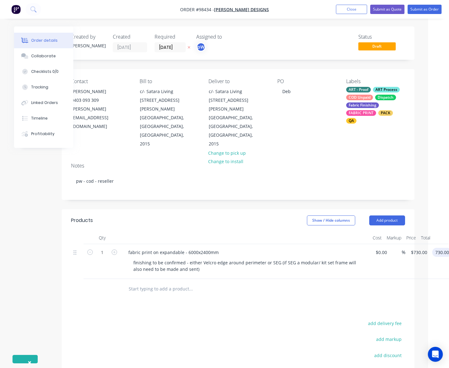
scroll to position [0, 39]
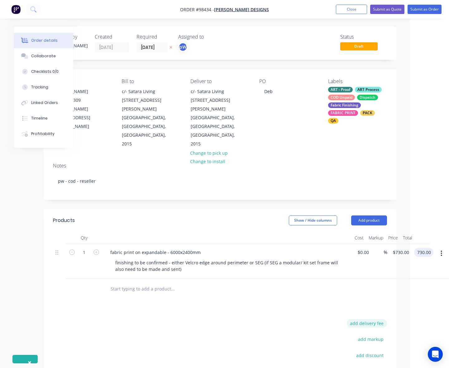
type input "$730.00"
click at [339, 319] on button "add delivery fee" at bounding box center [366, 323] width 40 height 8
type input "60"
click at [339, 215] on button "Add product" at bounding box center [369, 220] width 36 height 10
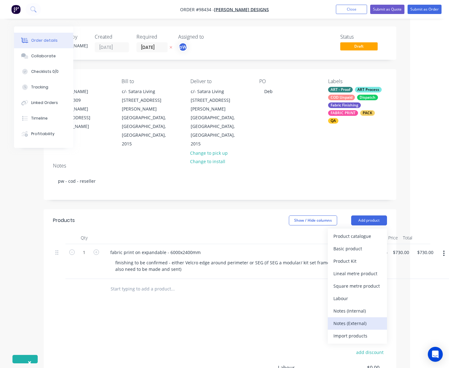
click at [339, 319] on div "Notes (External)" at bounding box center [357, 323] width 48 height 9
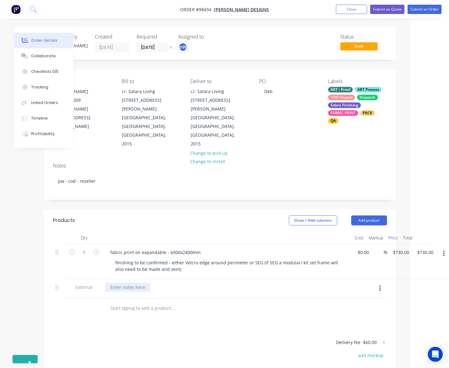
click at [135, 283] on div at bounding box center [127, 287] width 45 height 9
click at [219, 283] on div "please send proof - ASAp - as per Peters instructions:" at bounding box center [176, 287] width 143 height 9
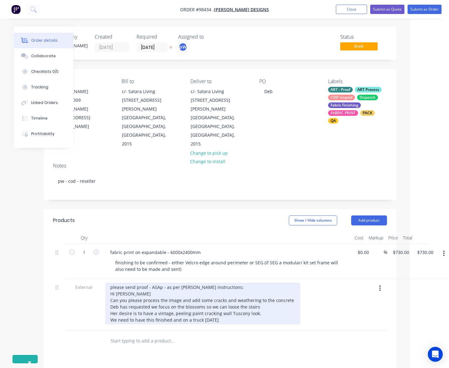
click at [161, 283] on div "please send proof - ASAp - as per Peters instructions: Hi Jesse Can you please …" at bounding box center [202, 304] width 195 height 42
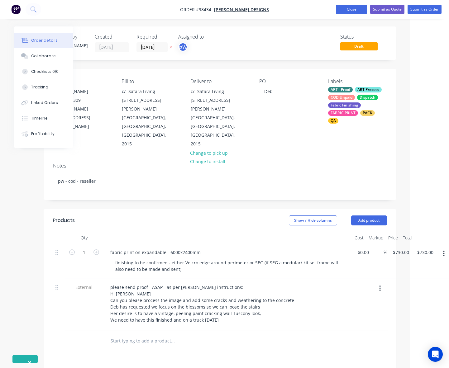
click at [339, 8] on button "Close" at bounding box center [351, 9] width 31 height 9
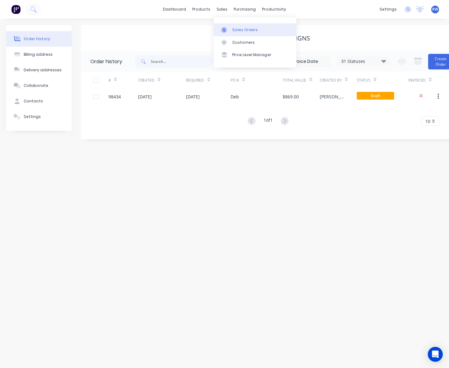
click at [239, 31] on div "Sales Orders" at bounding box center [245, 30] width 26 height 6
